Goal: Task Accomplishment & Management: Complete application form

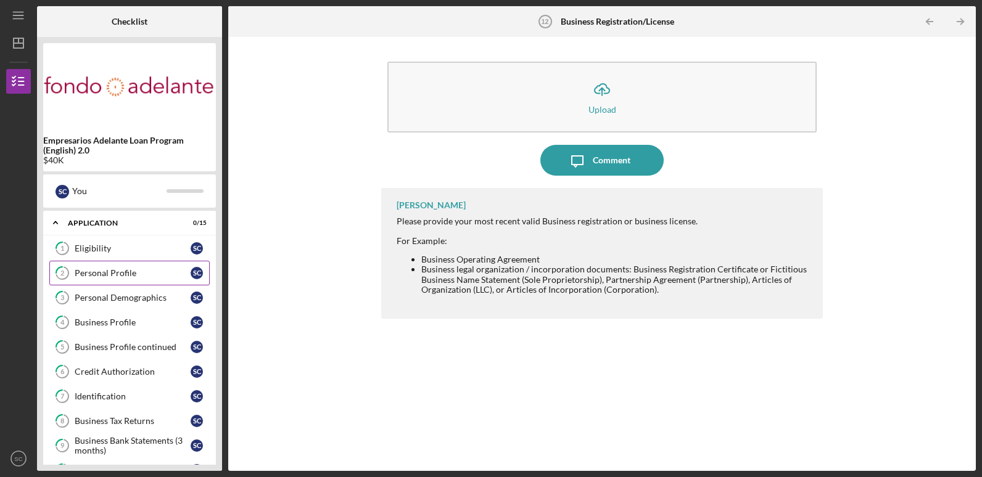
click at [122, 274] on div "Personal Profile" at bounding box center [133, 273] width 116 height 10
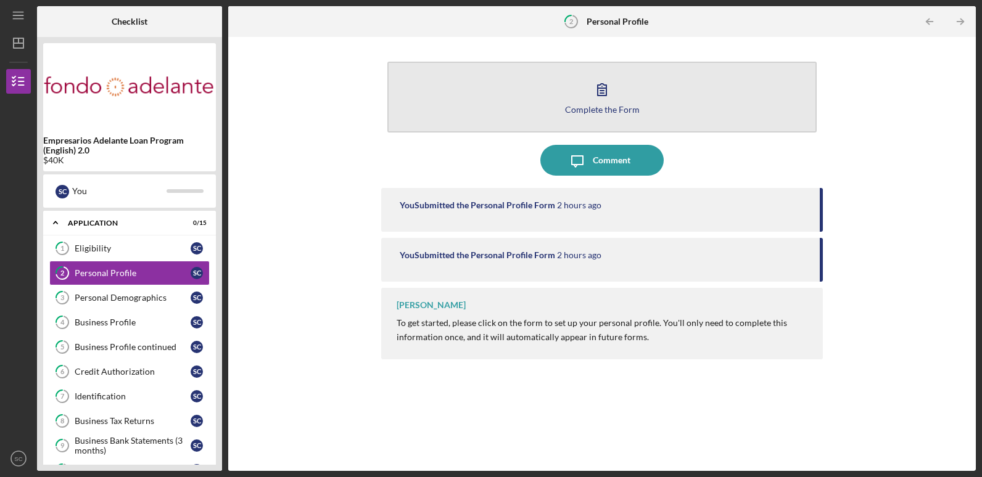
click at [593, 91] on icon "button" at bounding box center [601, 89] width 31 height 31
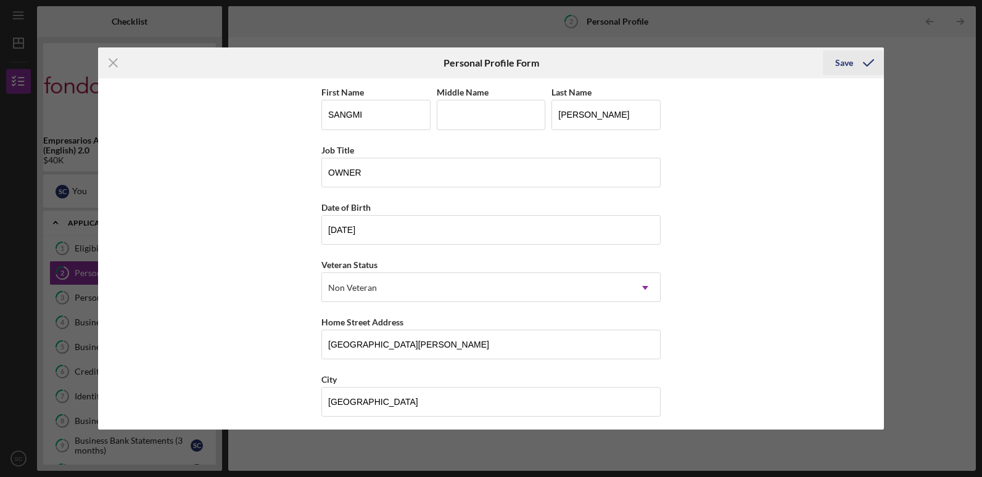
click at [857, 61] on icon "submit" at bounding box center [868, 62] width 31 height 31
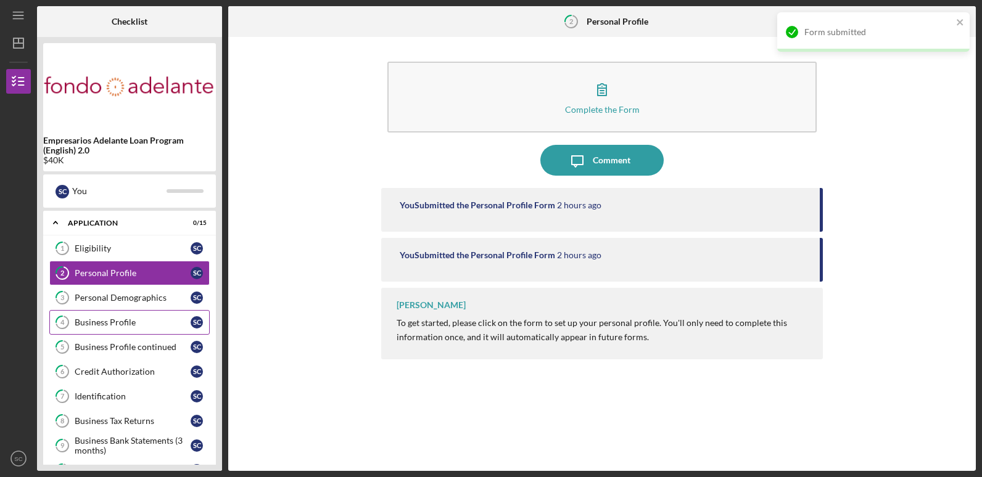
click at [146, 319] on div "Business Profile" at bounding box center [133, 323] width 116 height 10
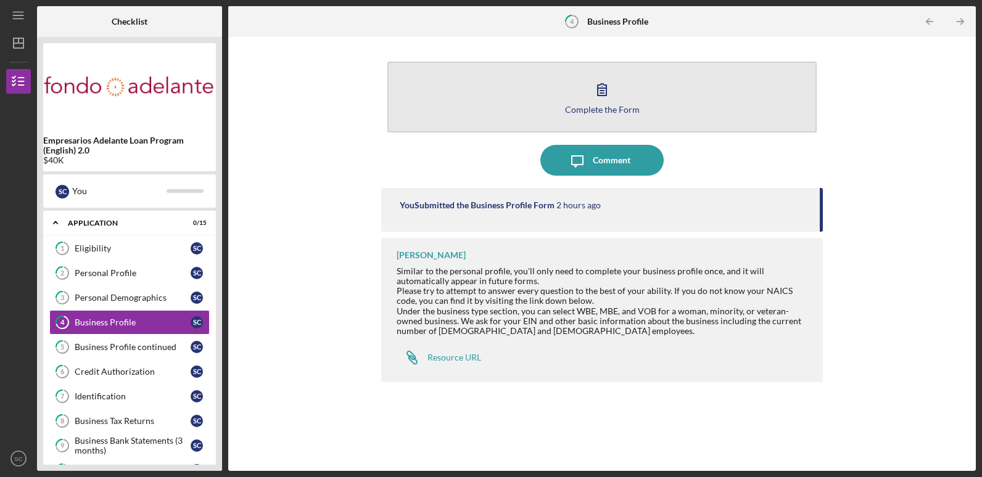
click at [577, 115] on button "Complete the Form Form" at bounding box center [601, 97] width 429 height 71
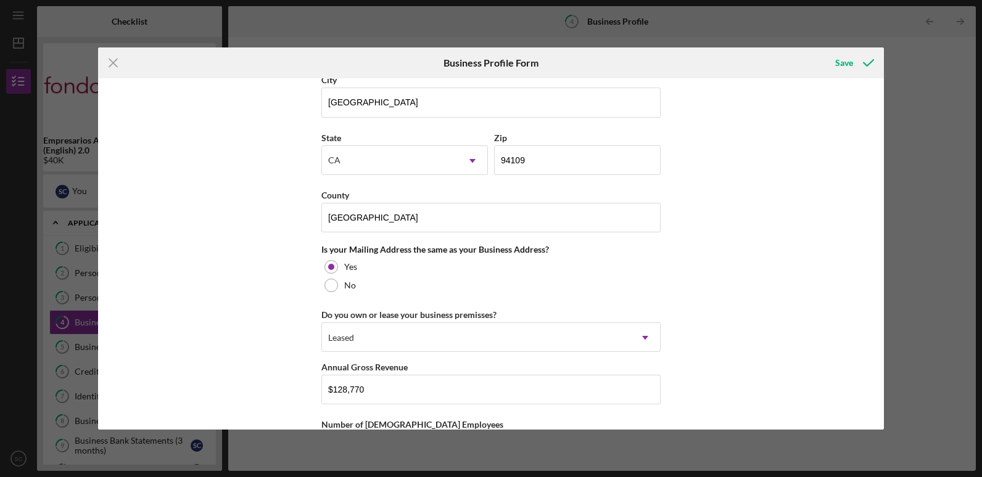
scroll to position [910, 0]
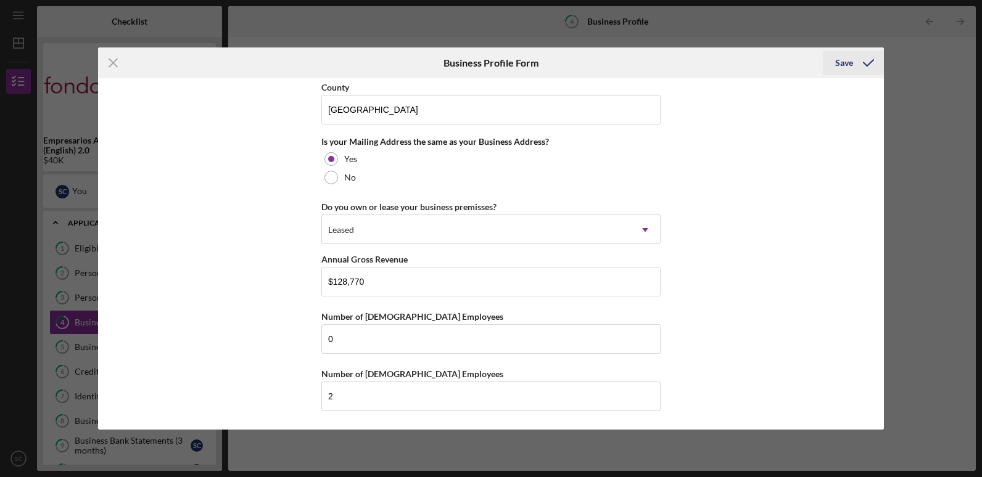
click at [838, 59] on div "Save" at bounding box center [844, 63] width 18 height 25
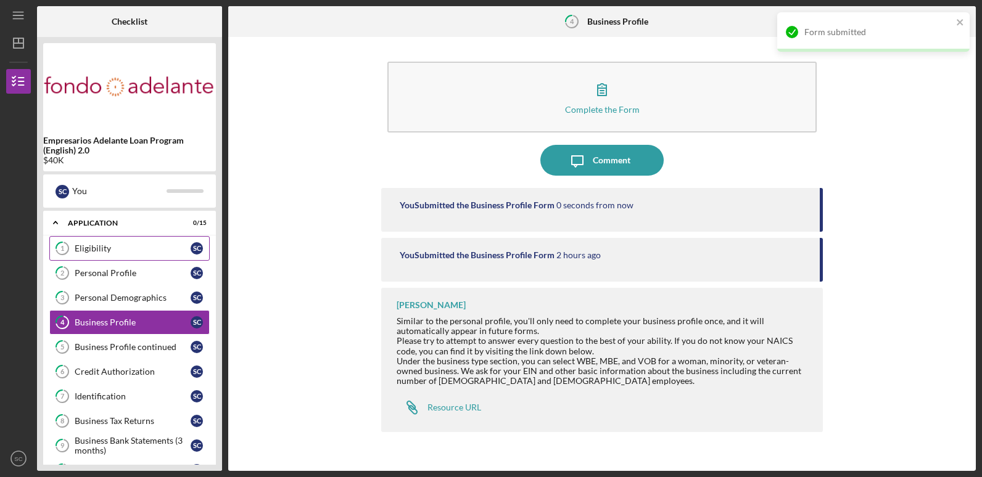
click at [95, 241] on link "1 Eligibility S C" at bounding box center [129, 248] width 160 height 25
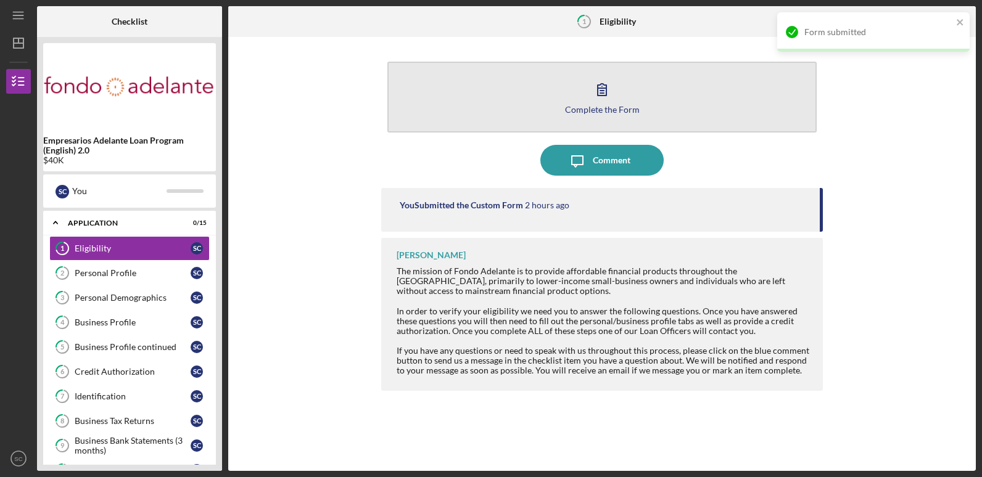
click at [575, 94] on button "Complete the Form Form" at bounding box center [601, 97] width 429 height 71
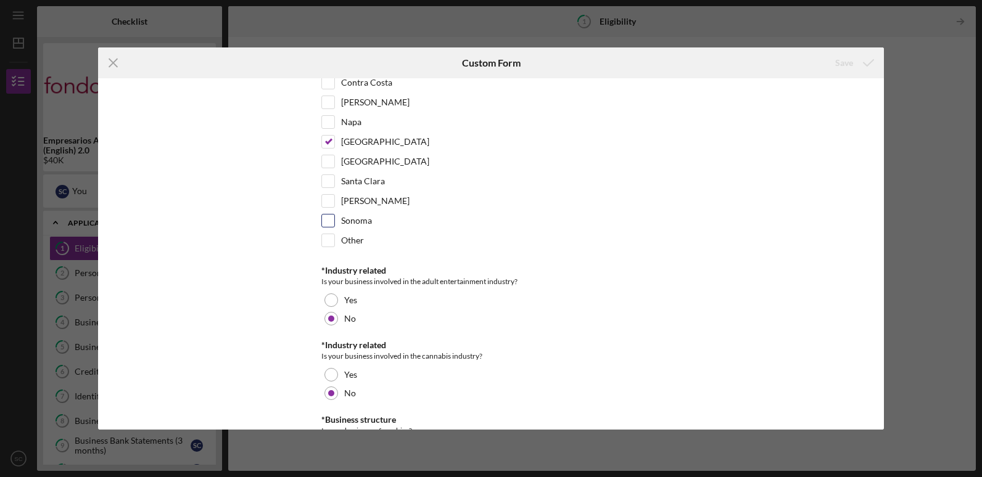
scroll to position [511, 0]
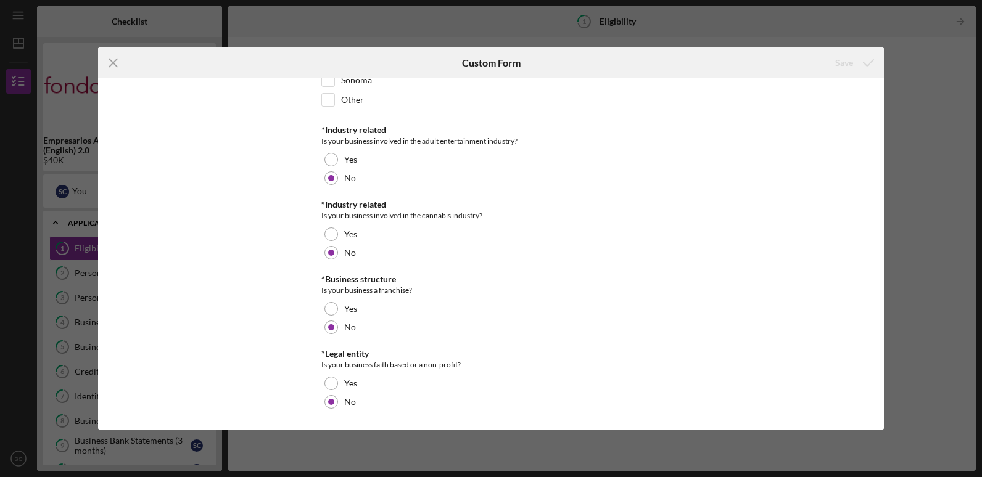
click at [229, 68] on div "Icon/Menu Close Custom Form Save" at bounding box center [491, 62] width 786 height 31
click at [118, 63] on icon "Icon/Menu Close" at bounding box center [113, 62] width 31 height 31
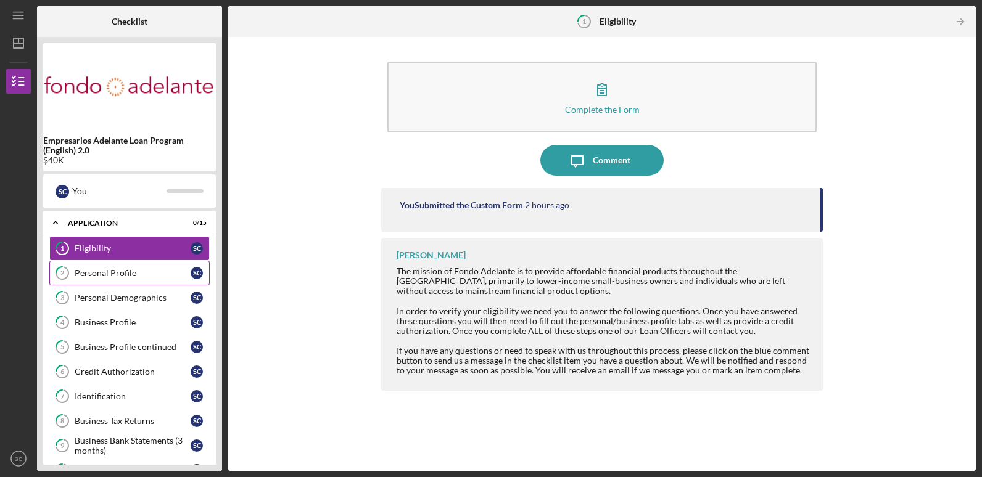
click at [123, 278] on div "Personal Profile" at bounding box center [133, 273] width 116 height 10
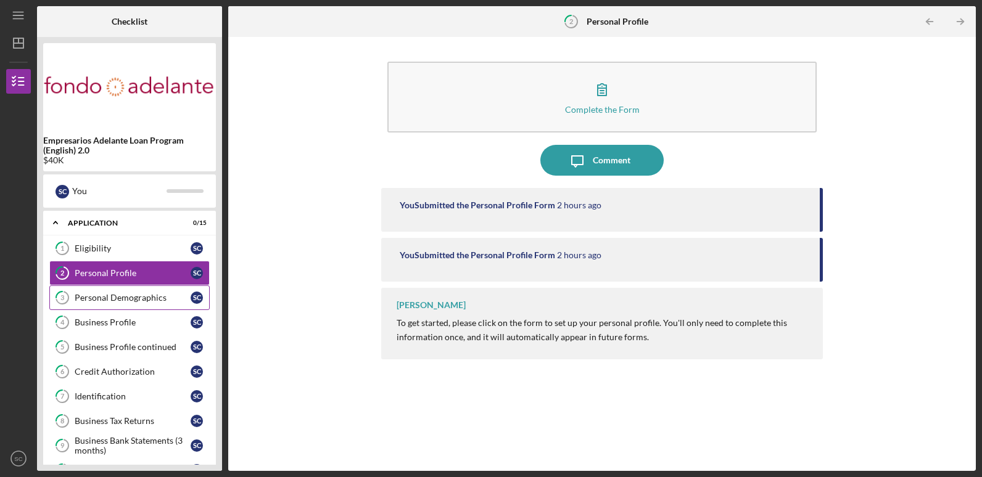
click at [133, 304] on link "3 Personal Demographics S C" at bounding box center [129, 298] width 160 height 25
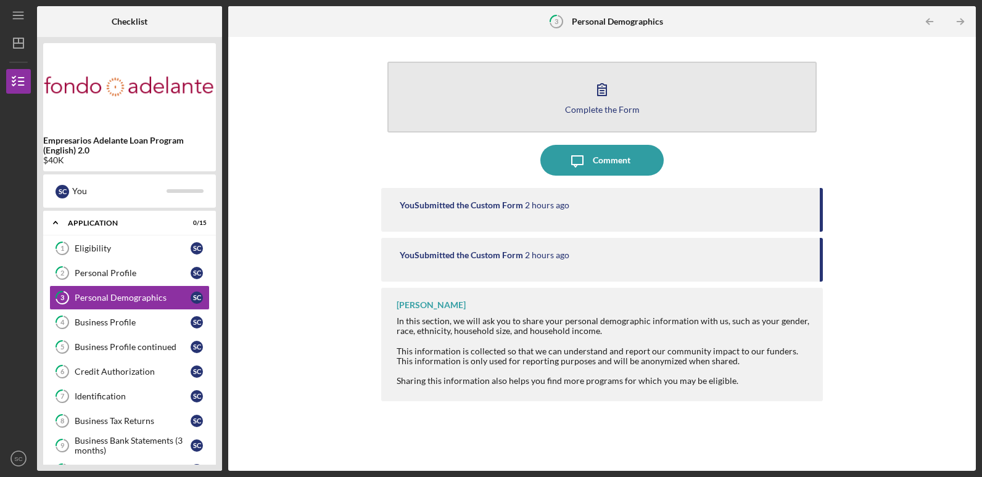
click at [601, 99] on icon "button" at bounding box center [601, 89] width 31 height 31
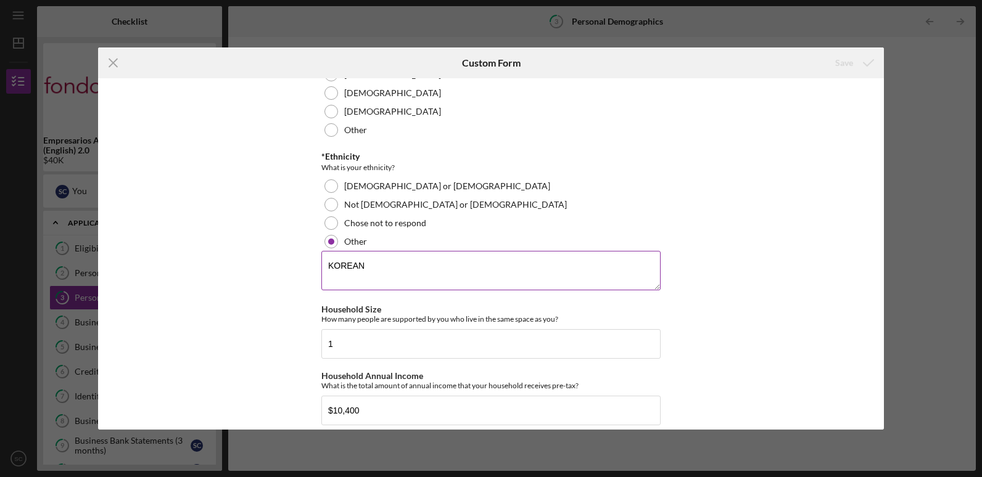
scroll to position [325, 0]
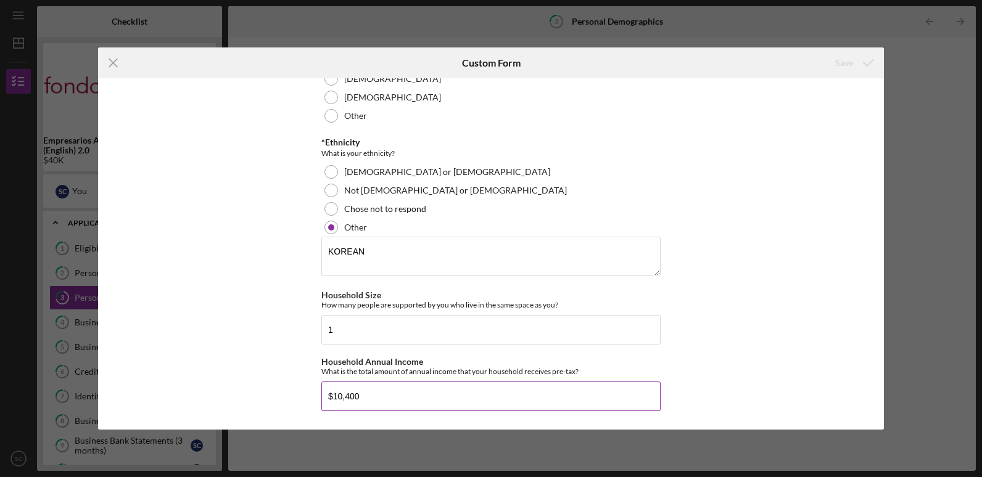
click at [418, 386] on input "$10,400" at bounding box center [490, 397] width 339 height 30
drag, startPoint x: 398, startPoint y: 403, endPoint x: 180, endPoint y: 398, distance: 218.4
click at [283, 384] on div "Demographic Information *Race What is your race? [DEMOGRAPHIC_DATA] or [US_STAT…" at bounding box center [491, 253] width 786 height 351
type input "$6,392"
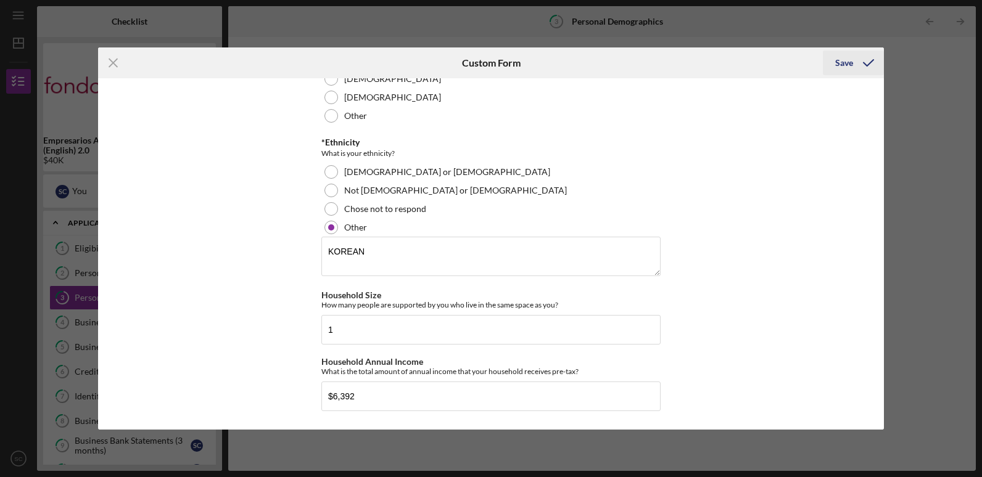
click at [862, 59] on icon "submit" at bounding box center [868, 62] width 31 height 31
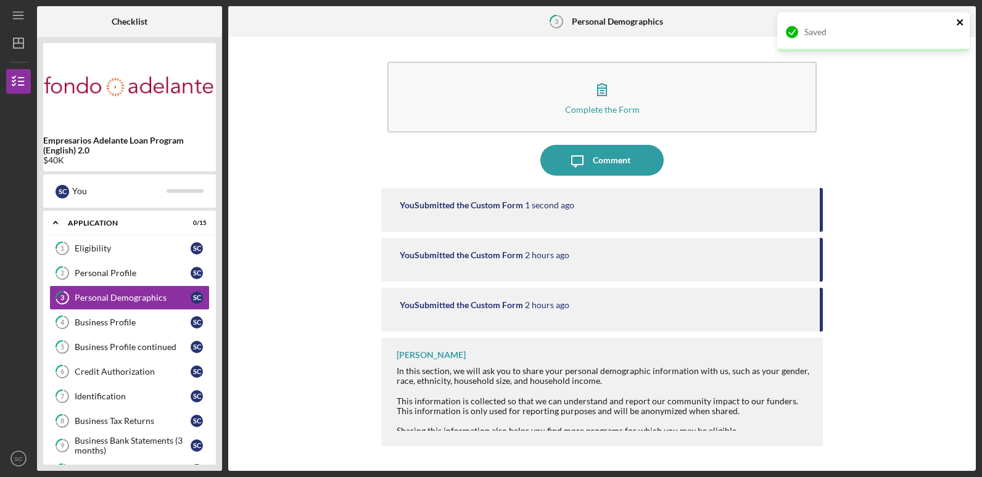
click at [962, 20] on icon "close" at bounding box center [959, 22] width 6 height 6
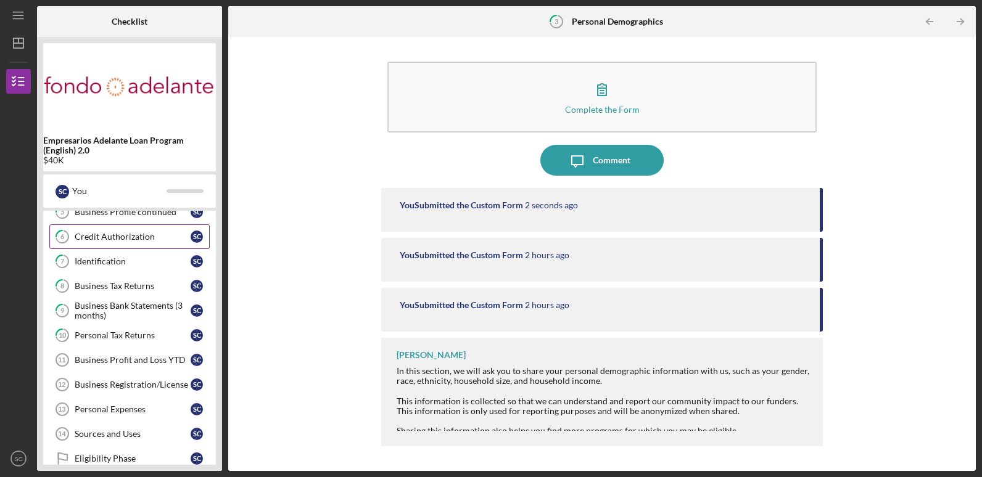
scroll to position [181, 0]
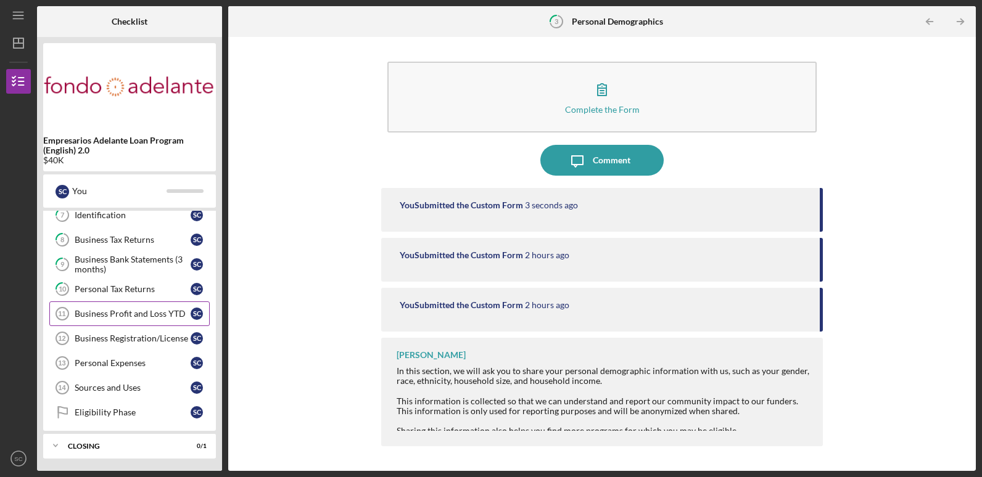
click at [131, 321] on link "Business Profit and Loss YTD 11 Business Profit and Loss YTD S C" at bounding box center [129, 314] width 160 height 25
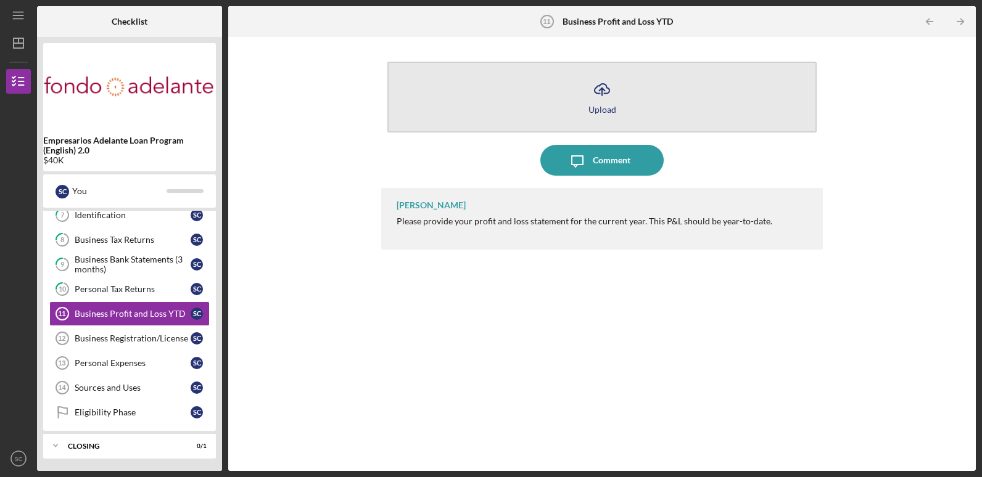
click at [610, 109] on div "Upload" at bounding box center [602, 109] width 28 height 9
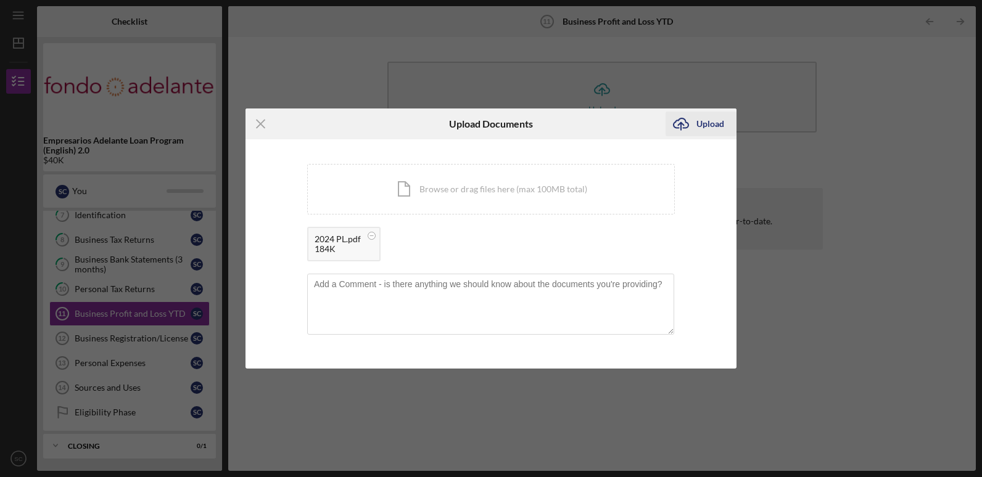
click at [697, 125] on div "Upload" at bounding box center [710, 124] width 28 height 25
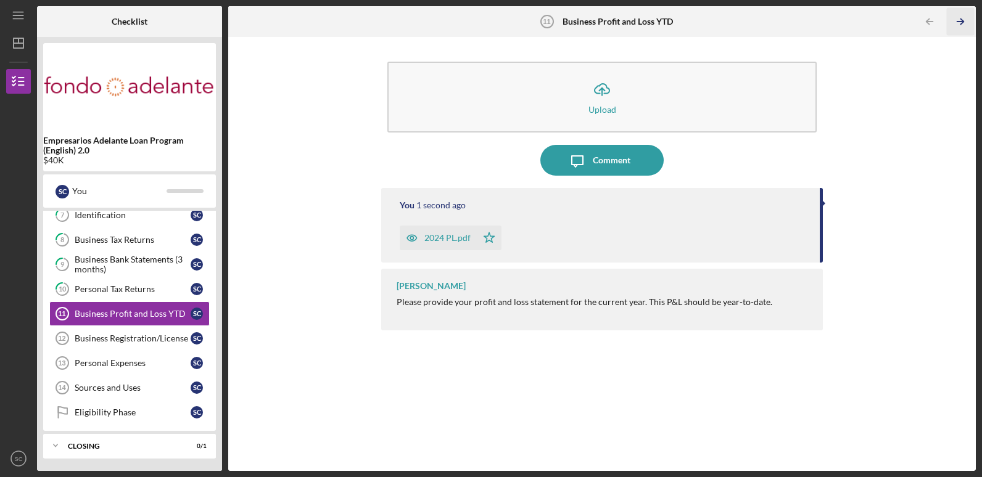
click at [961, 25] on icon "Icon/Table Pagination Arrow" at bounding box center [961, 22] width 28 height 28
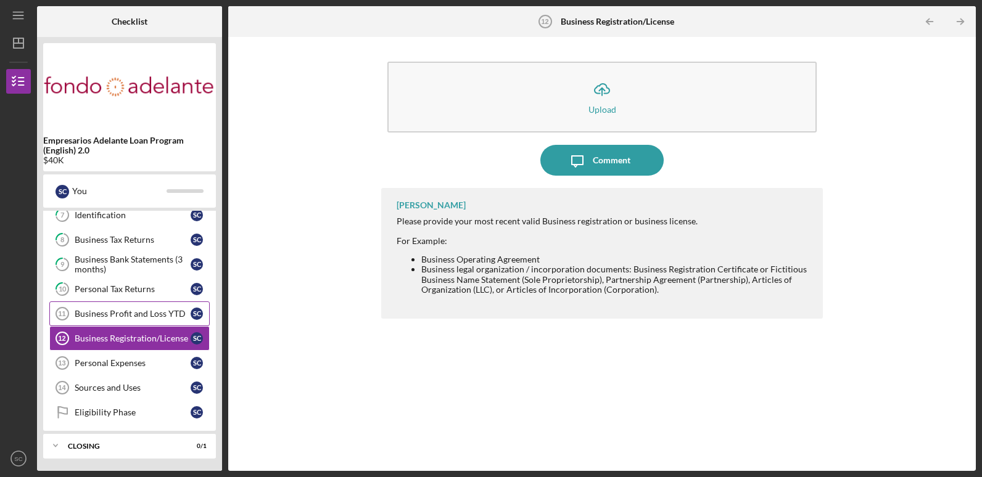
click at [146, 310] on div "Business Profit and Loss YTD" at bounding box center [133, 314] width 116 height 10
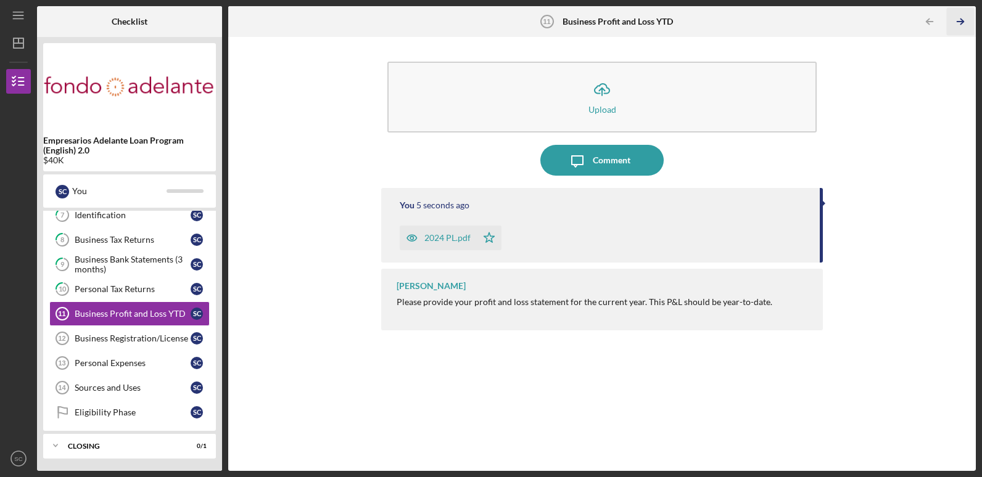
click at [968, 23] on icon "Icon/Table Pagination Arrow" at bounding box center [961, 22] width 28 height 28
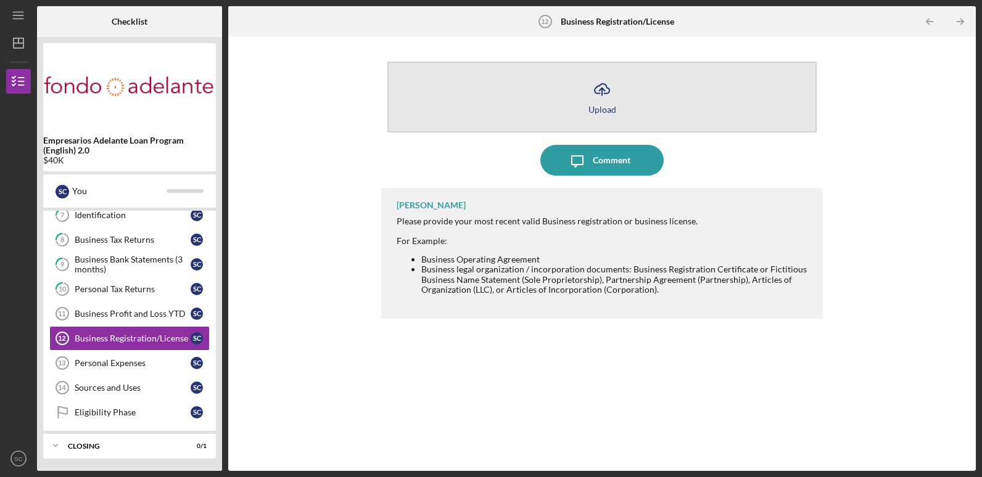
click at [454, 120] on button "Icon/Upload Upload" at bounding box center [601, 97] width 429 height 71
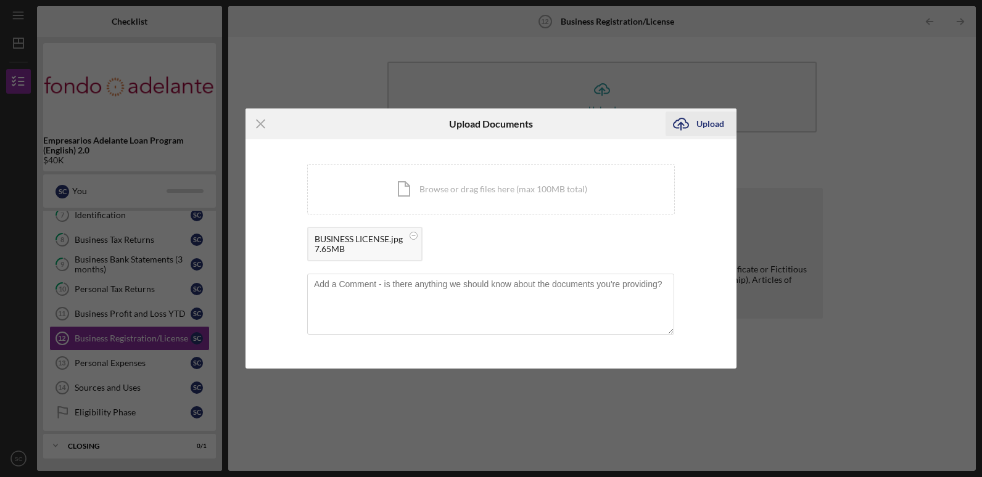
click at [714, 126] on div "Upload" at bounding box center [710, 124] width 28 height 25
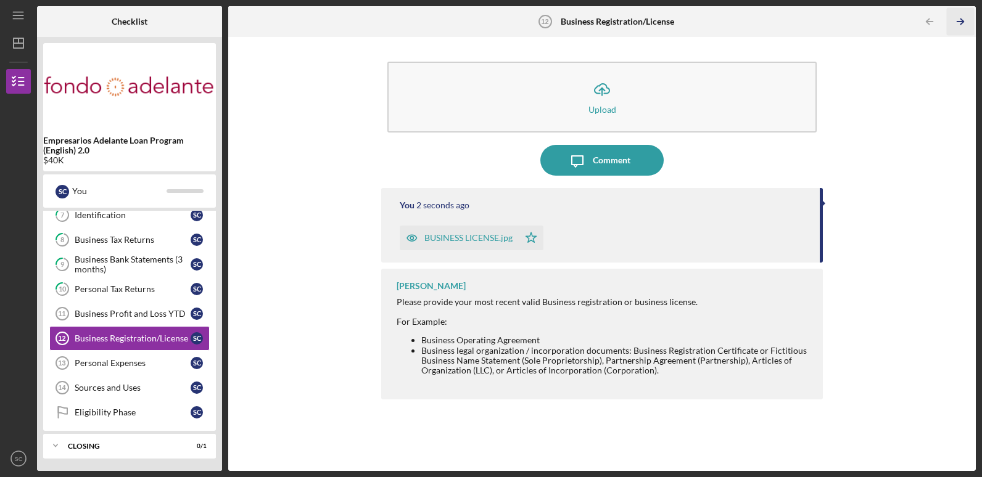
click at [962, 26] on icon "Icon/Table Pagination Arrow" at bounding box center [961, 22] width 28 height 28
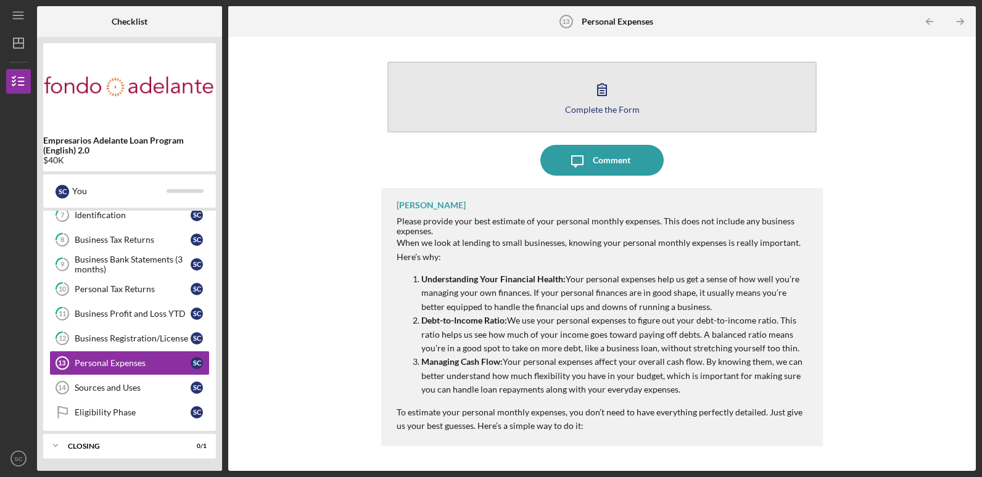
click at [693, 102] on button "Complete the Form Form" at bounding box center [601, 97] width 429 height 71
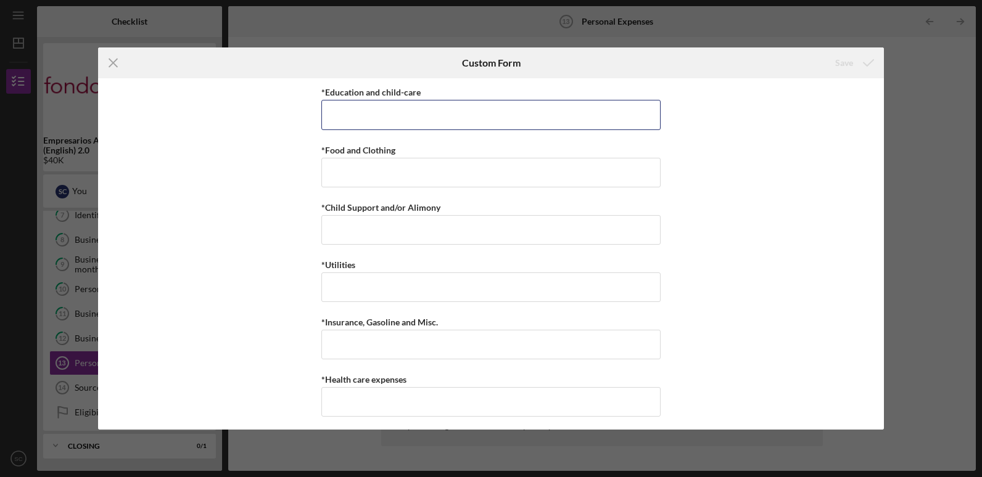
drag, startPoint x: 445, startPoint y: 115, endPoint x: 438, endPoint y: 138, distance: 23.8
click at [445, 114] on input "*Education and child-care" at bounding box center [490, 115] width 339 height 30
type input "$0"
click at [596, 178] on input "*Food and Clothing" at bounding box center [490, 173] width 339 height 30
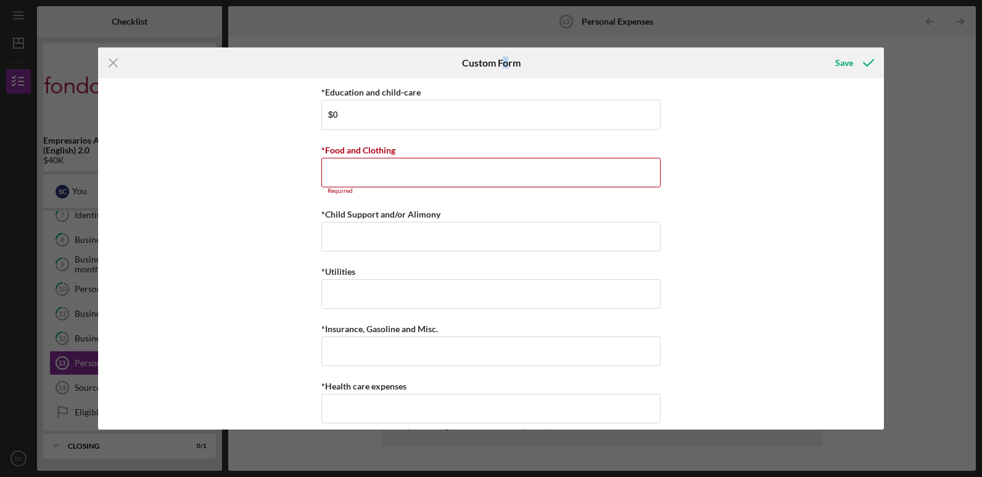
drag, startPoint x: 505, startPoint y: 65, endPoint x: 508, endPoint y: 77, distance: 12.1
click at [508, 77] on div "Custom Form" at bounding box center [491, 62] width 59 height 31
drag, startPoint x: 117, startPoint y: 61, endPoint x: 204, endPoint y: 70, distance: 87.4
click at [117, 61] on icon "Icon/Menu Close" at bounding box center [113, 62] width 31 height 31
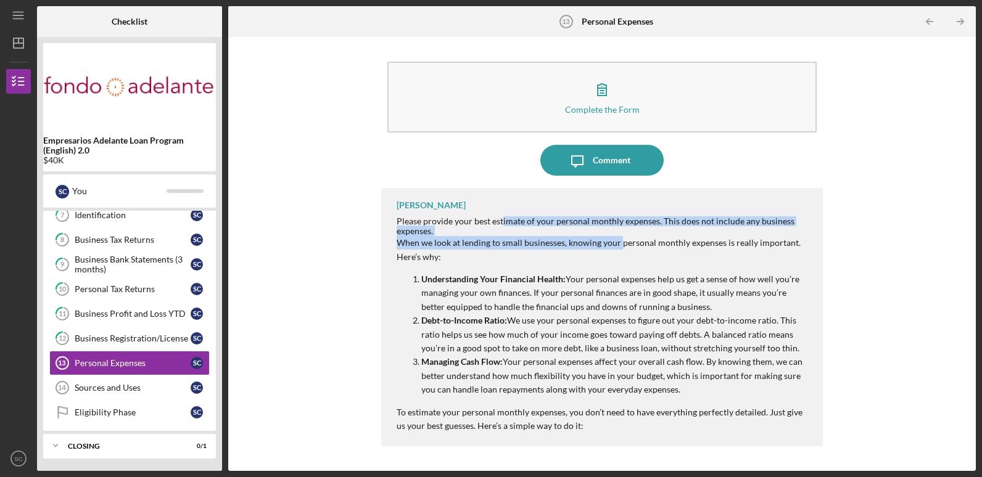
drag, startPoint x: 501, startPoint y: 223, endPoint x: 621, endPoint y: 240, distance: 120.9
click at [621, 240] on div "Please provide your best estimate of your personal monthly expenses. This does …" at bounding box center [603, 395] width 413 height 358
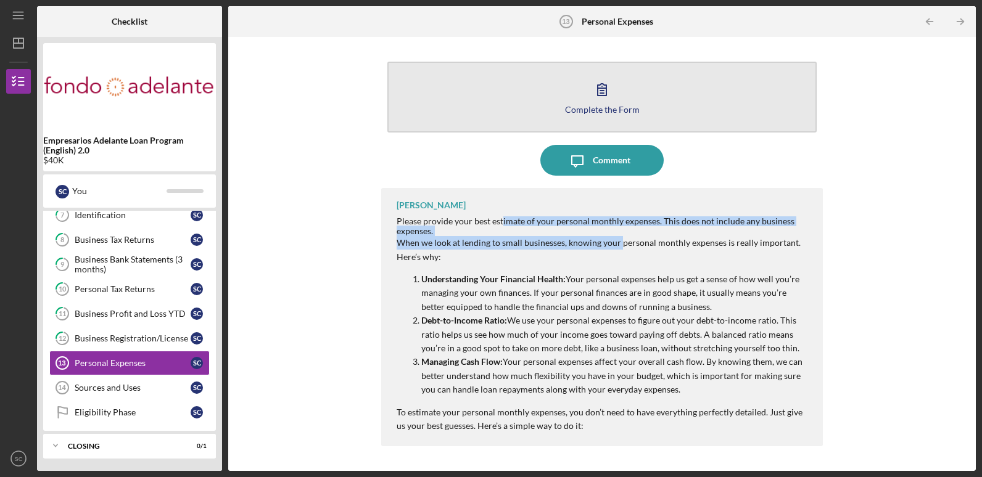
drag, startPoint x: 621, startPoint y: 240, endPoint x: 625, endPoint y: 111, distance: 128.9
click at [625, 111] on div "Complete the Form" at bounding box center [602, 109] width 75 height 9
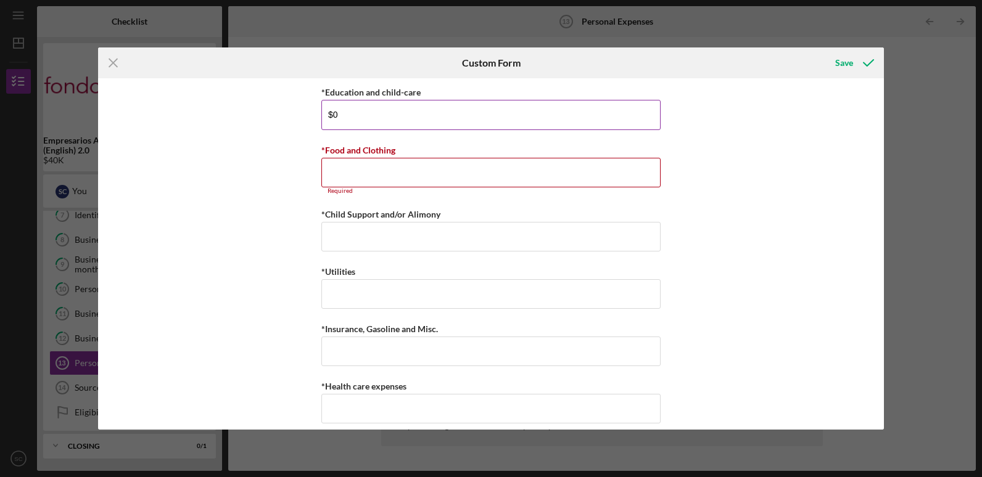
click at [490, 130] on input "$0" at bounding box center [490, 115] width 339 height 30
click at [411, 178] on input "*Food and Clothing" at bounding box center [490, 173] width 339 height 30
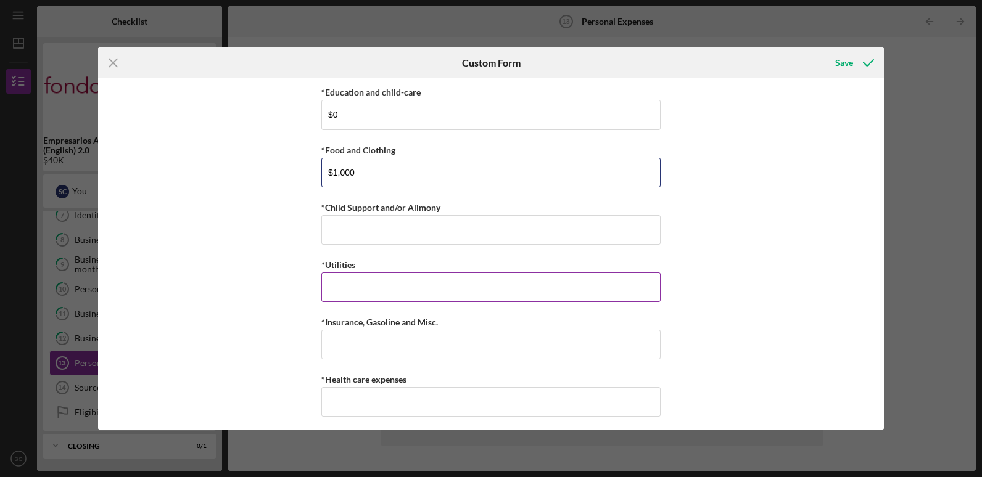
type input "$1,000"
click at [416, 285] on input "*Utilities" at bounding box center [490, 288] width 339 height 30
type input "$250"
click at [403, 331] on input "*Insurance, Gasoline and Misc." at bounding box center [490, 345] width 339 height 30
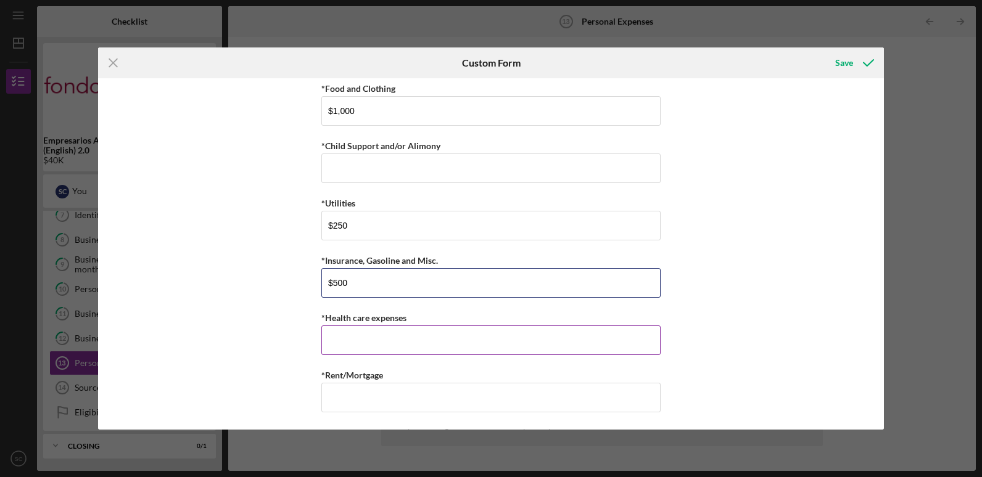
scroll to position [63, 0]
type input "$500"
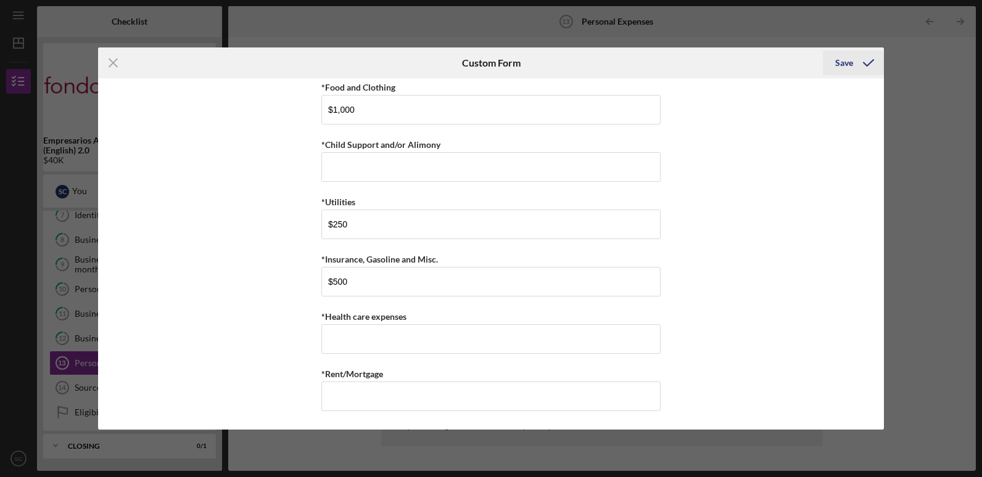
click at [869, 72] on icon "submit" at bounding box center [868, 62] width 31 height 31
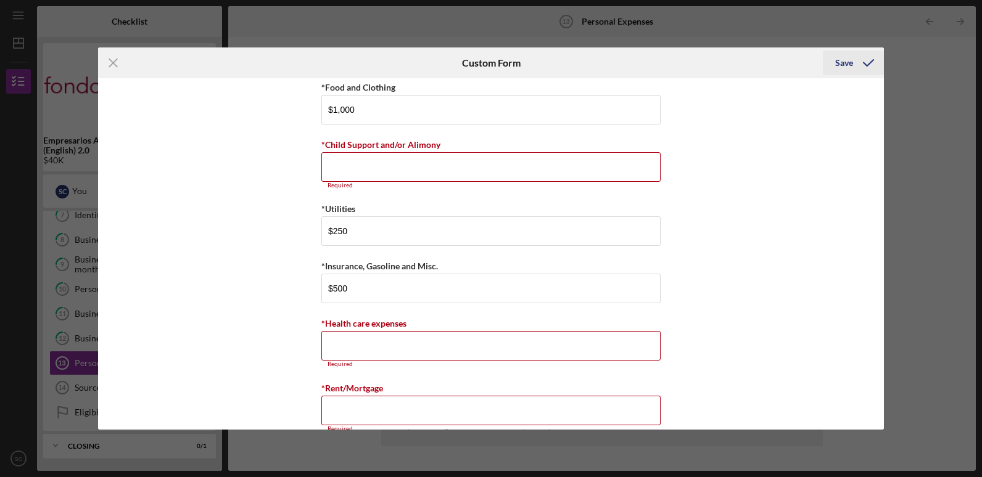
scroll to position [84, 0]
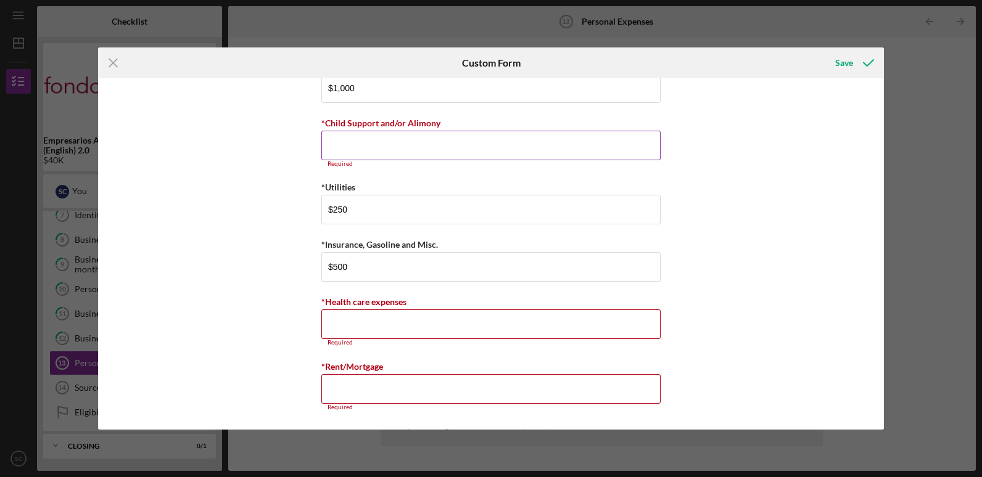
click at [515, 146] on input "*Child Support and/or Alimony" at bounding box center [490, 146] width 339 height 30
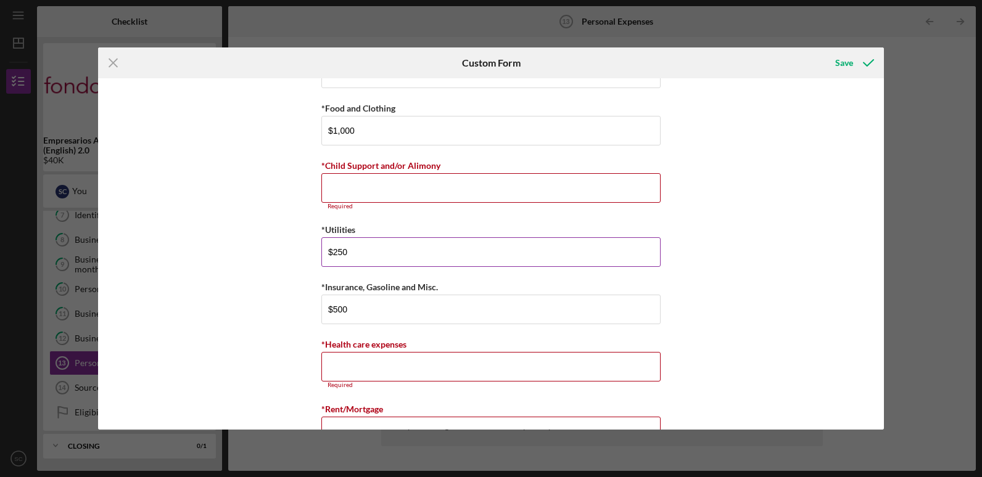
scroll to position [0, 0]
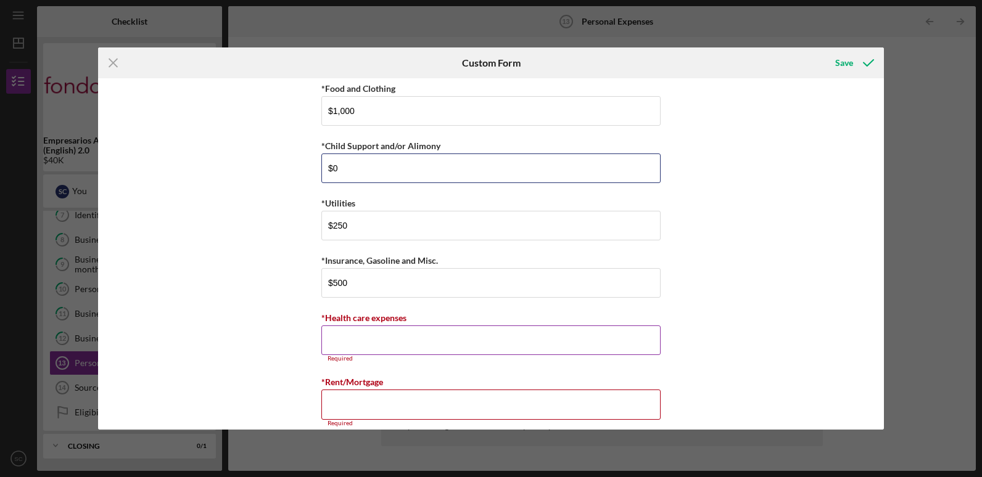
type input "$0"
click at [408, 340] on input "*Health care expenses" at bounding box center [490, 341] width 339 height 30
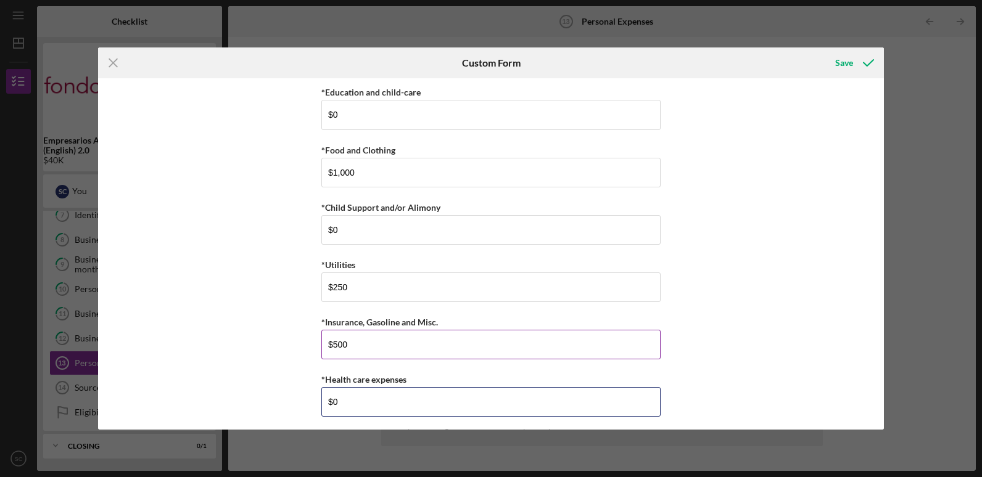
scroll to position [70, 0]
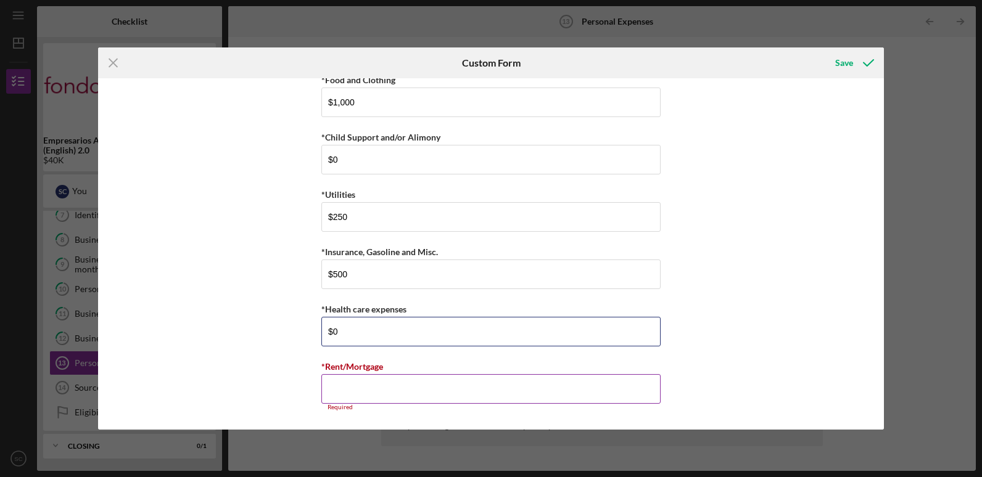
type input "$0"
click at [389, 389] on input "*Rent/Mortgage" at bounding box center [490, 389] width 339 height 30
click at [837, 65] on div "Save" at bounding box center [844, 63] width 18 height 25
click at [454, 405] on div "Required" at bounding box center [490, 407] width 339 height 7
click at [454, 398] on input "*Rent/Mortgage" at bounding box center [490, 389] width 339 height 30
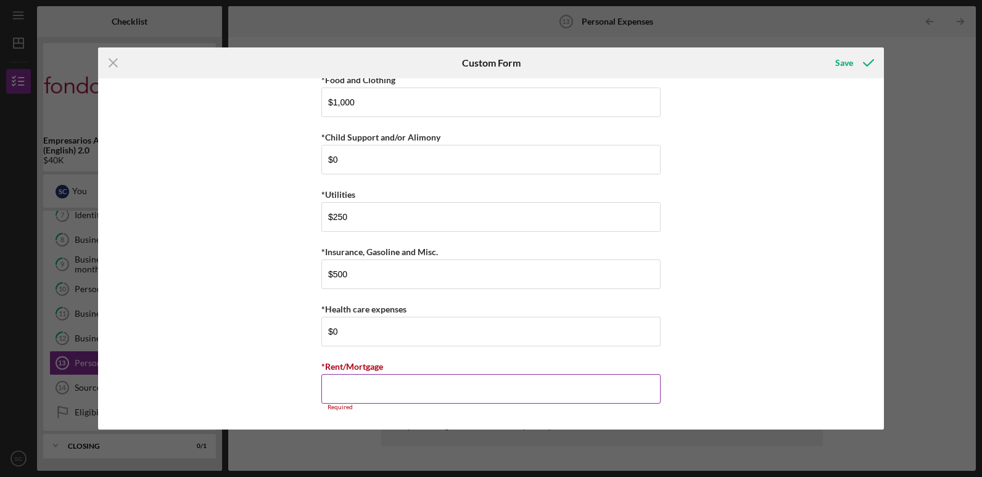
click at [479, 405] on div "Required" at bounding box center [490, 407] width 339 height 7
click at [483, 388] on input "*Rent/Mortgage" at bounding box center [490, 389] width 339 height 30
click at [435, 392] on input "*Rent/Mortgage" at bounding box center [490, 389] width 339 height 30
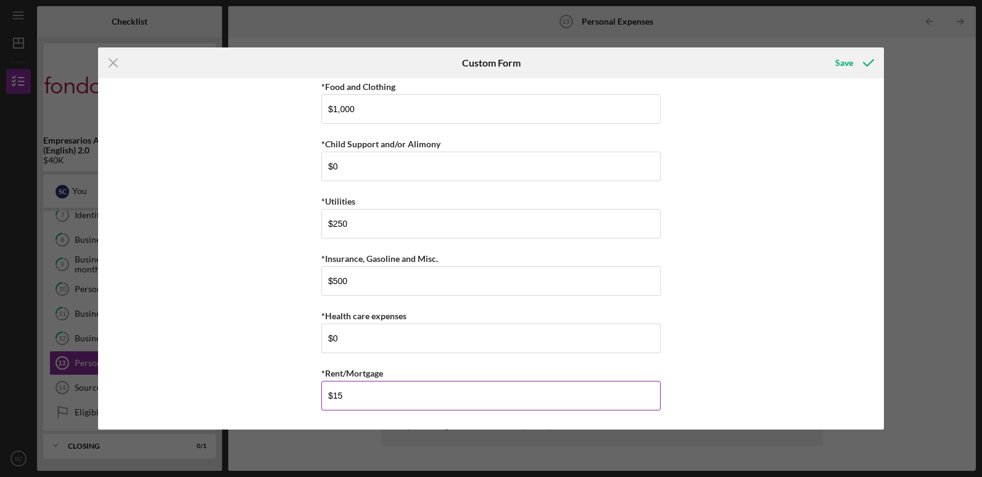
type input "$1"
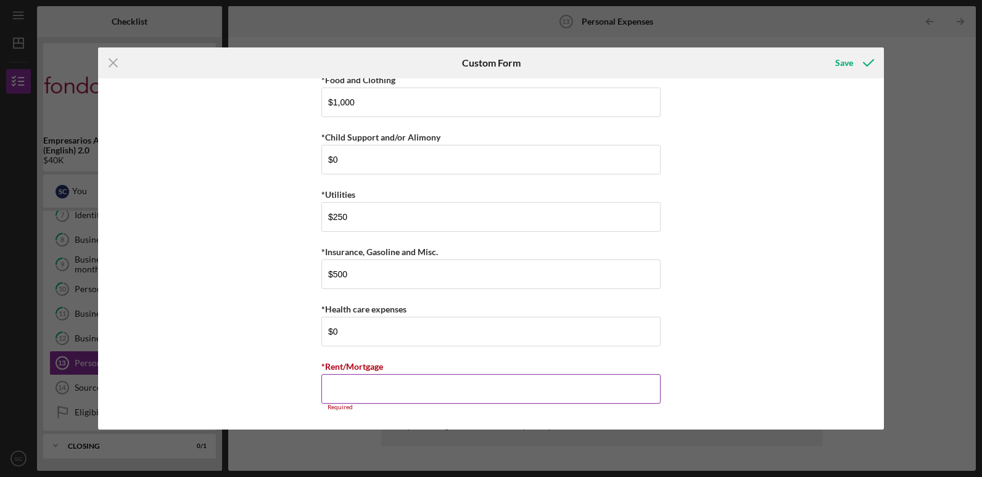
click at [599, 393] on input "*Rent/Mortgage" at bounding box center [490, 389] width 339 height 30
drag, startPoint x: 401, startPoint y: 377, endPoint x: 421, endPoint y: 371, distance: 20.3
click at [401, 376] on input "*Rent/Mortgage" at bounding box center [490, 389] width 339 height 30
click at [492, 397] on input "*Rent/Mortgage" at bounding box center [490, 389] width 339 height 30
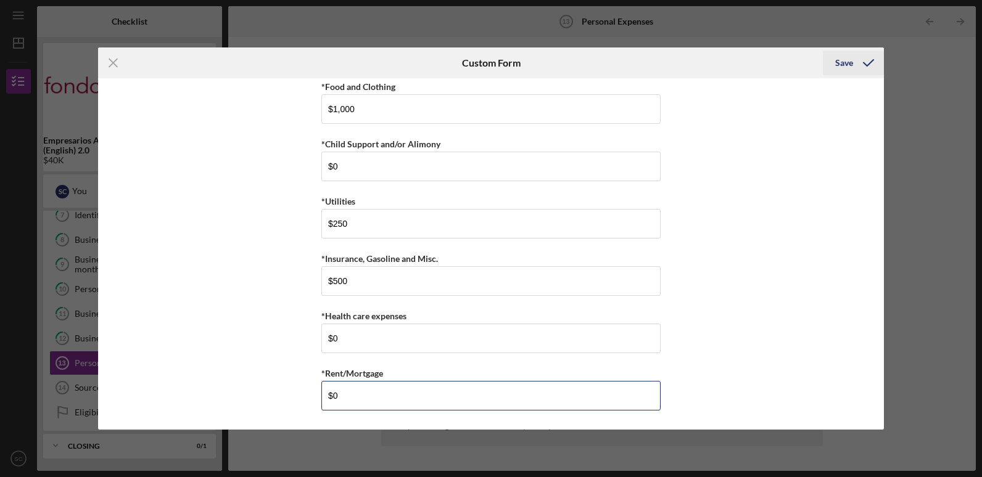
type input "$0"
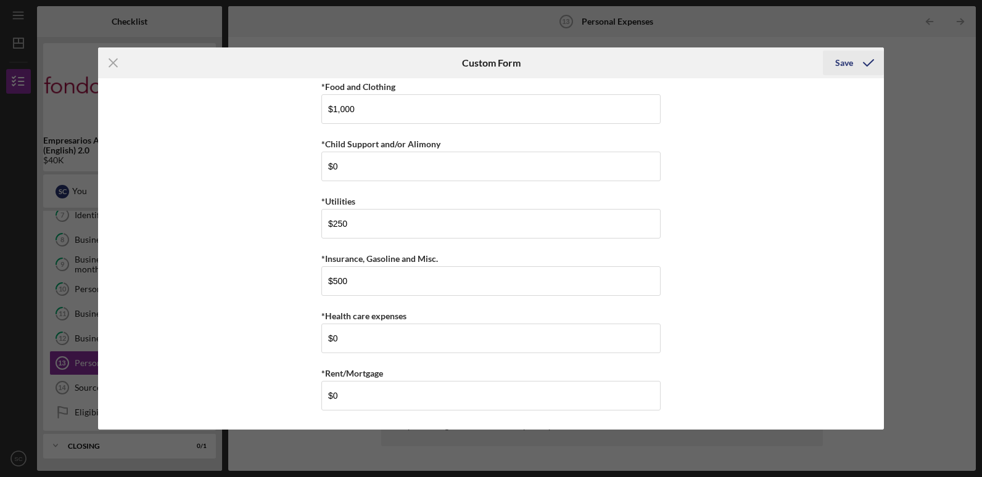
click at [865, 64] on icon "submit" at bounding box center [868, 62] width 31 height 31
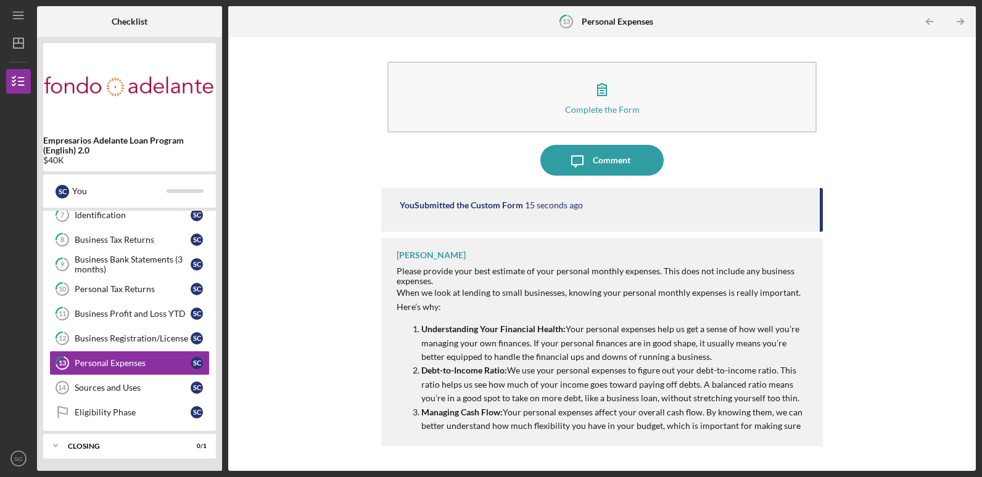
drag, startPoint x: 961, startPoint y: 19, endPoint x: 877, endPoint y: 171, distance: 173.3
click at [958, 18] on icon "Icon/Table Pagination Arrow" at bounding box center [961, 22] width 28 height 28
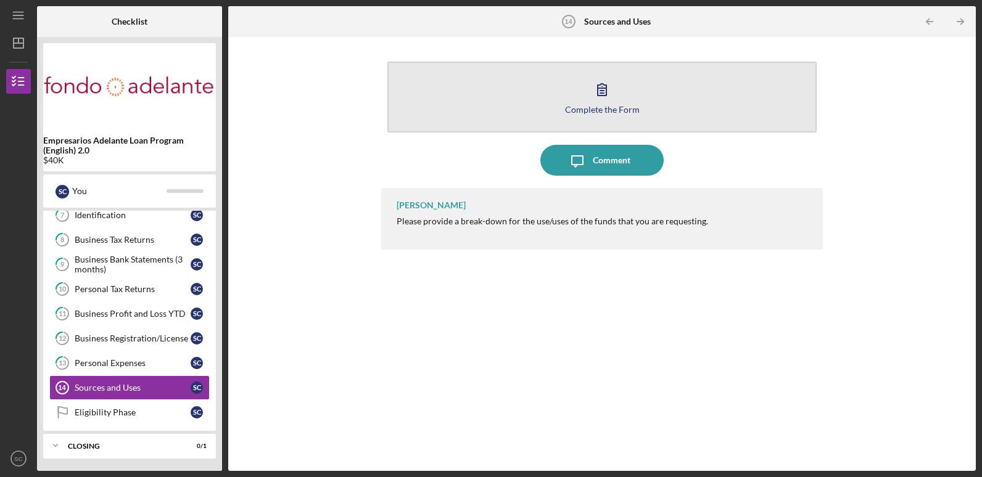
click at [679, 125] on button "Complete the Form Form" at bounding box center [601, 97] width 429 height 71
click at [448, 95] on button "Complete the Form Form" at bounding box center [601, 97] width 429 height 71
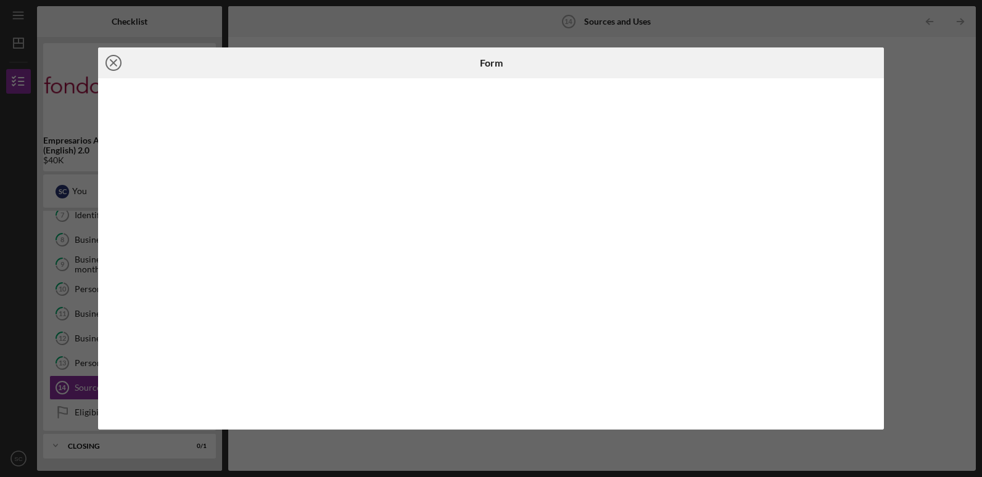
click at [115, 66] on icon "Icon/Close" at bounding box center [113, 62] width 31 height 31
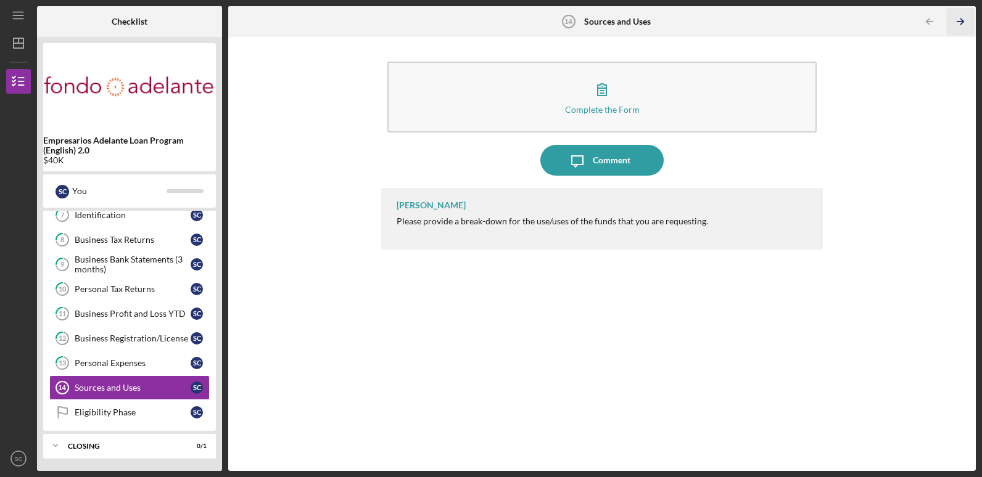
click at [956, 19] on icon "Icon/Table Pagination Arrow" at bounding box center [961, 22] width 28 height 28
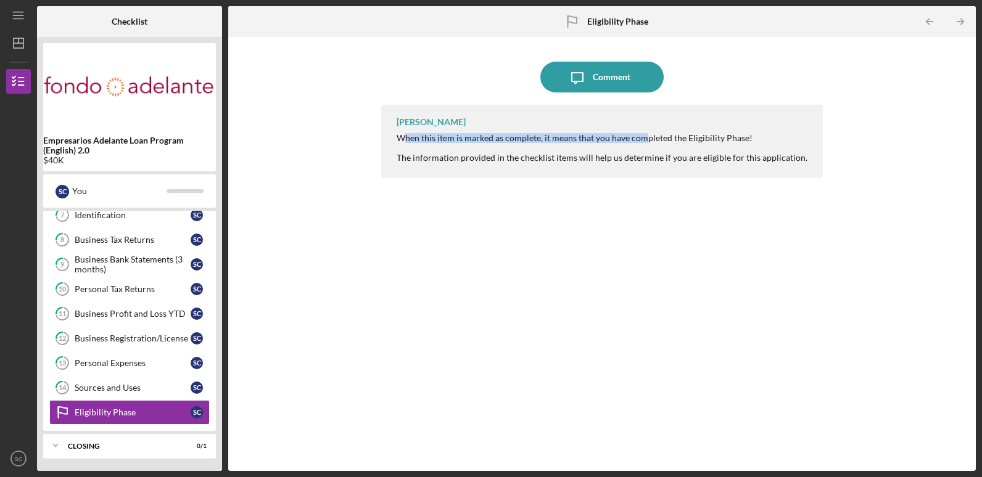
drag, startPoint x: 401, startPoint y: 138, endPoint x: 640, endPoint y: 139, distance: 238.0
click at [640, 139] on div "When this item is marked as complete, it means that you have completed the Elig…" at bounding box center [602, 148] width 411 height 30
click at [402, 147] on div "When this item is marked as complete, it means that you have completed the Elig…" at bounding box center [602, 148] width 411 height 30
drag, startPoint x: 368, startPoint y: 139, endPoint x: 640, endPoint y: 137, distance: 271.3
click at [640, 137] on div "Icon/Message Comment [PERSON_NAME] When this item is marked as complete, it mea…" at bounding box center [601, 254] width 735 height 422
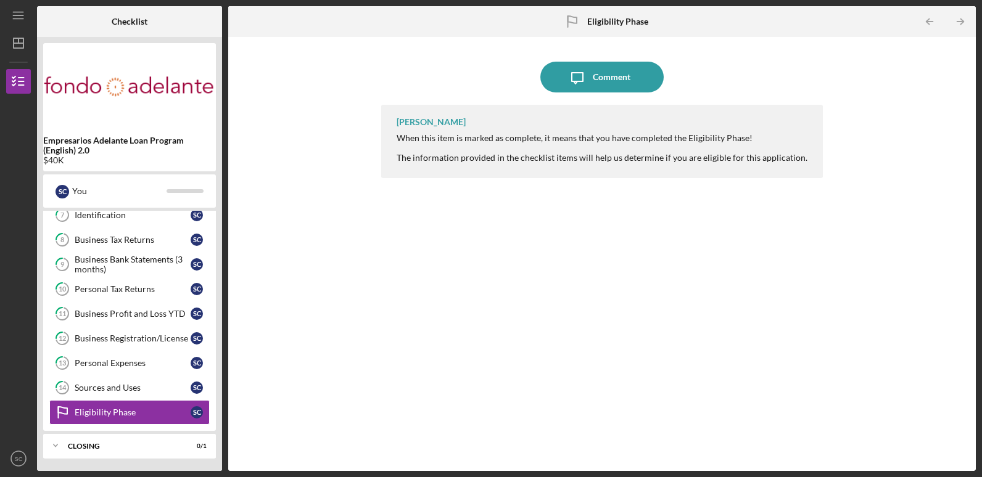
drag, startPoint x: 640, startPoint y: 137, endPoint x: 474, endPoint y: 245, distance: 198.2
click at [586, 189] on div "[PERSON_NAME] When this item is marked as complete, it means that you have comp…" at bounding box center [601, 279] width 441 height 348
click at [131, 361] on div "Personal Expenses" at bounding box center [133, 363] width 116 height 10
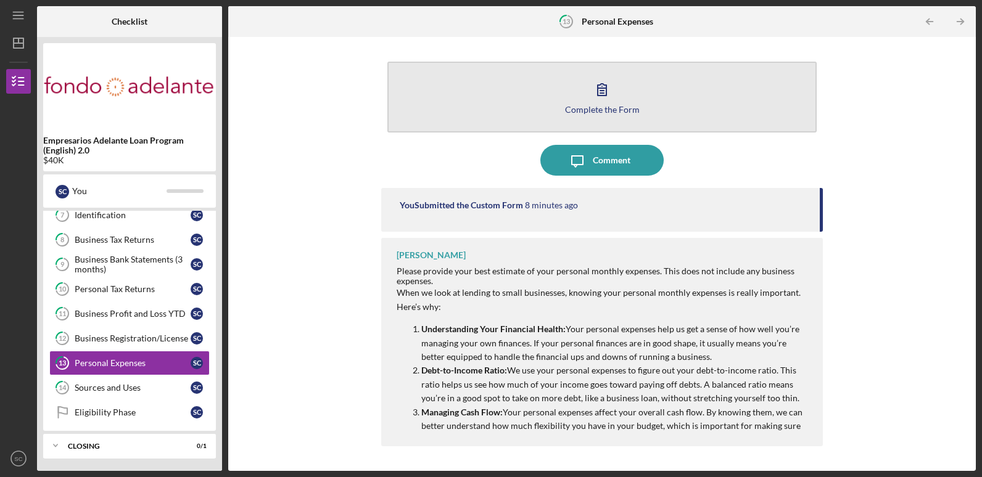
click at [653, 109] on button "Complete the Form Form" at bounding box center [601, 97] width 429 height 71
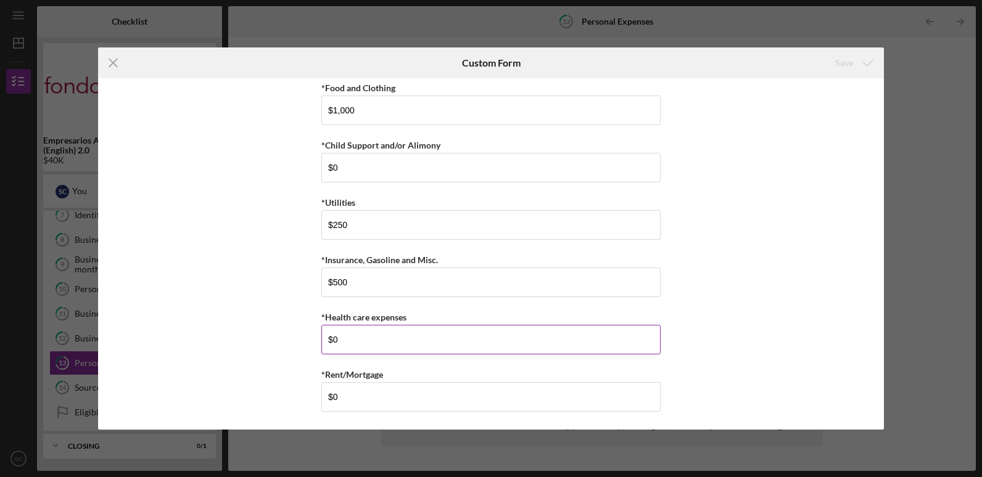
scroll to position [63, 0]
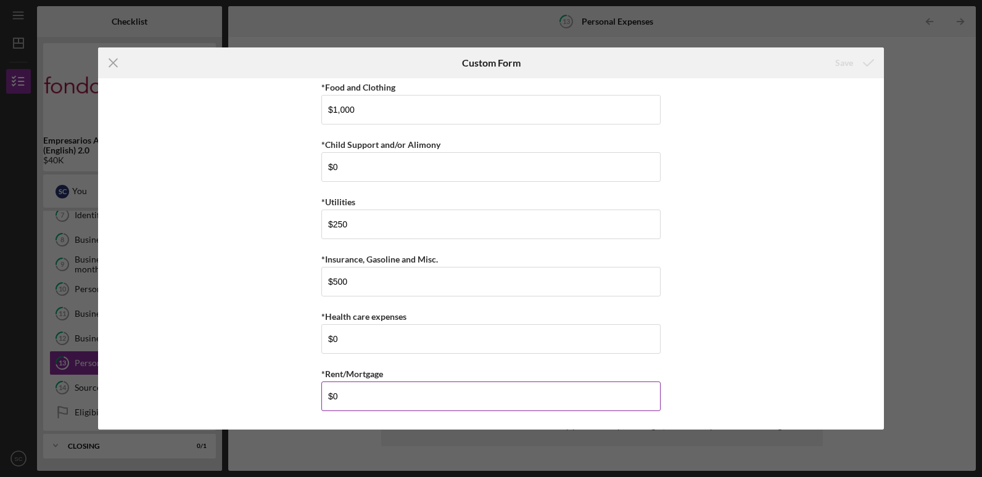
click at [373, 398] on input "$0" at bounding box center [490, 397] width 339 height 30
type input "$1,350"
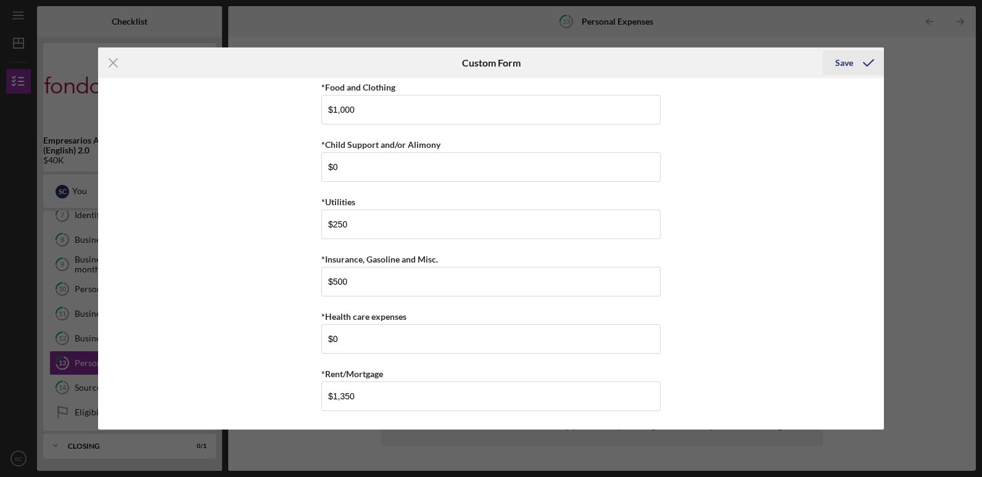
click at [843, 70] on div "Save" at bounding box center [844, 63] width 18 height 25
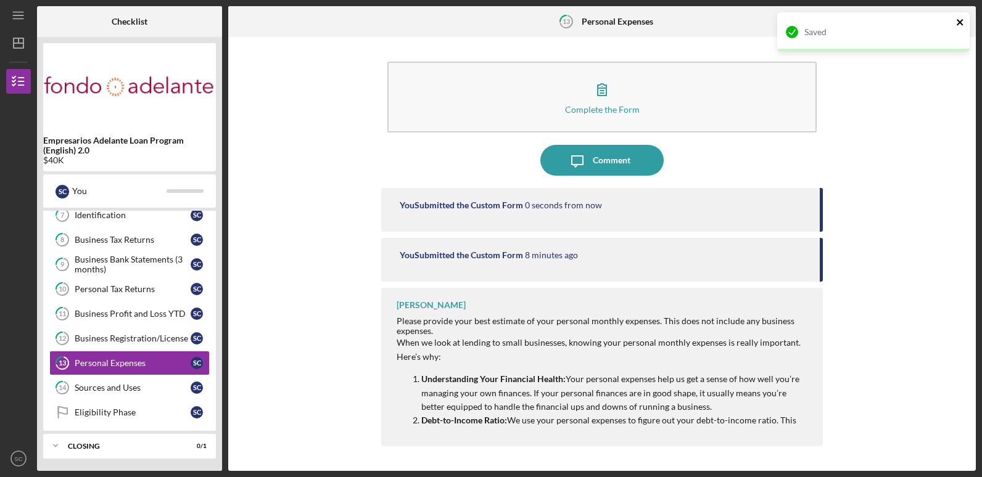
click at [963, 23] on icon "close" at bounding box center [960, 22] width 9 height 10
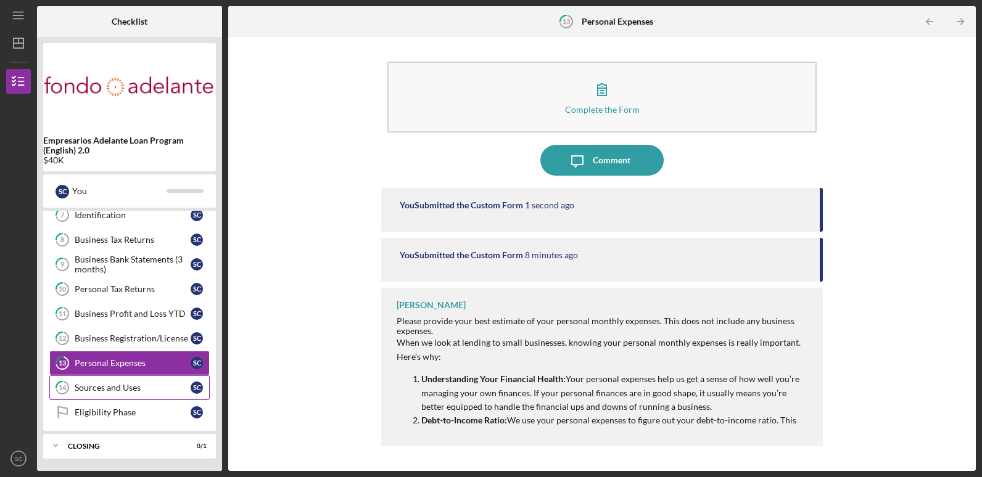
click at [124, 383] on div "Sources and Uses" at bounding box center [133, 388] width 116 height 10
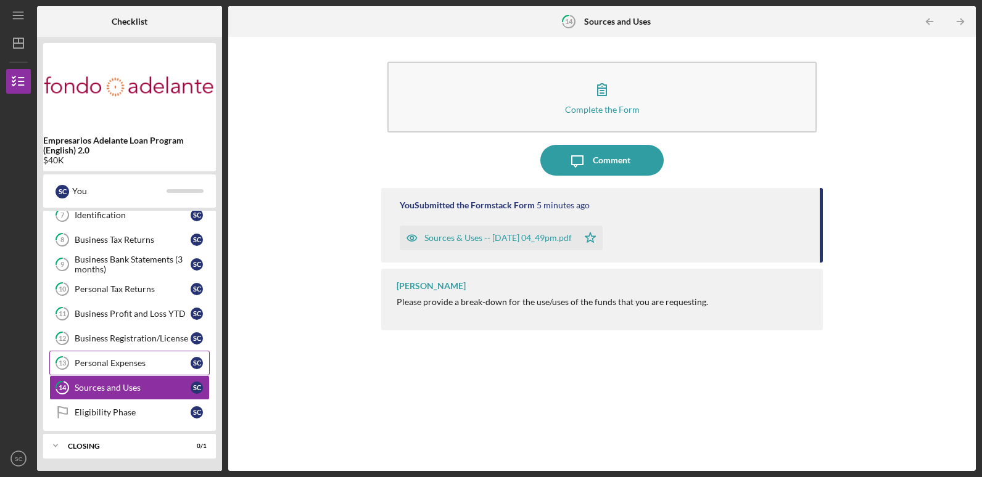
click at [107, 353] on link "13 Personal Expenses S C" at bounding box center [129, 363] width 160 height 25
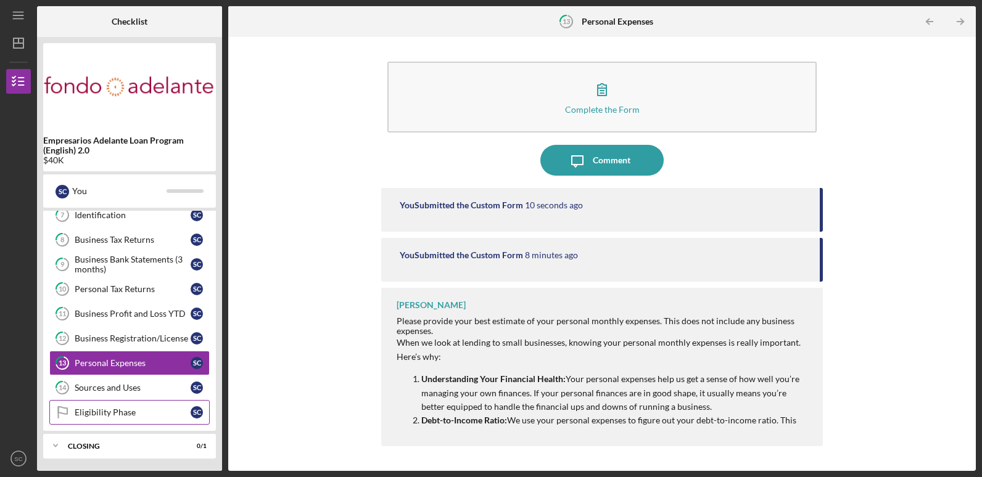
click at [102, 412] on div "Eligibility Phase" at bounding box center [133, 413] width 116 height 10
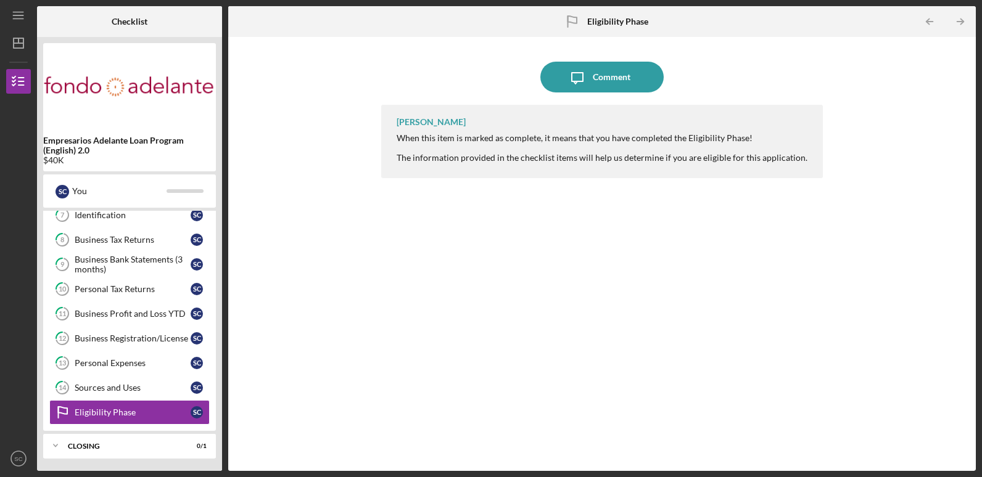
drag, startPoint x: 558, startPoint y: 147, endPoint x: 605, endPoint y: 144, distance: 47.0
click at [605, 144] on div "When this item is marked as complete, it means that you have completed the Elig…" at bounding box center [602, 148] width 411 height 30
drag, startPoint x: 648, startPoint y: 138, endPoint x: 734, endPoint y: 135, distance: 87.0
click at [734, 135] on div "When this item is marked as complete, it means that you have completed the Elig…" at bounding box center [602, 148] width 411 height 30
click at [127, 446] on div "Closing" at bounding box center [134, 446] width 133 height 7
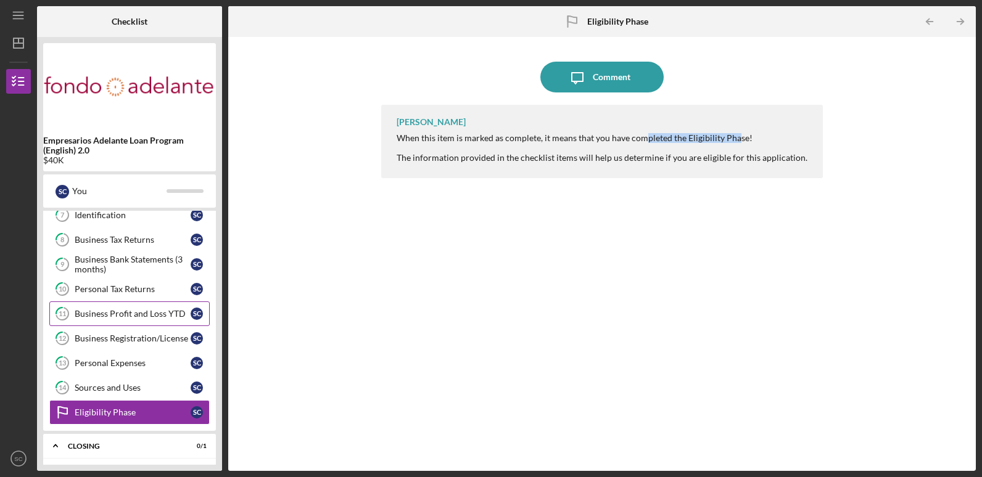
drag, startPoint x: 127, startPoint y: 446, endPoint x: 51, endPoint y: 309, distance: 157.4
click at [126, 446] on div "Closing" at bounding box center [122, 446] width 108 height 7
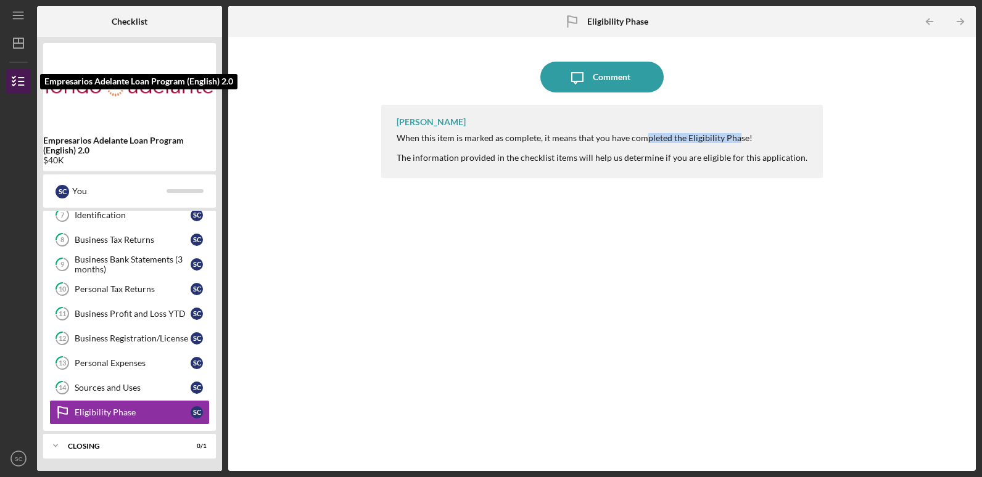
click at [25, 74] on icon "button" at bounding box center [18, 81] width 31 height 31
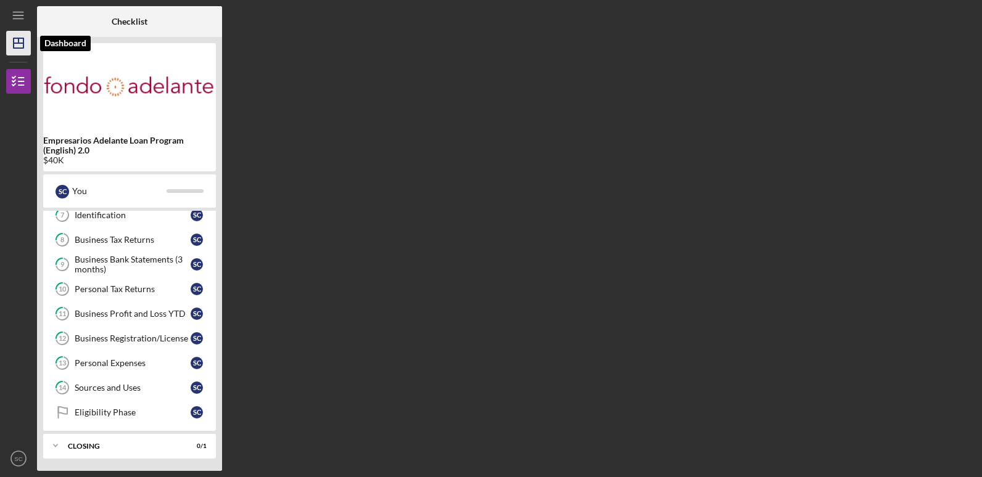
click at [20, 43] on line "button" at bounding box center [19, 43] width 10 height 0
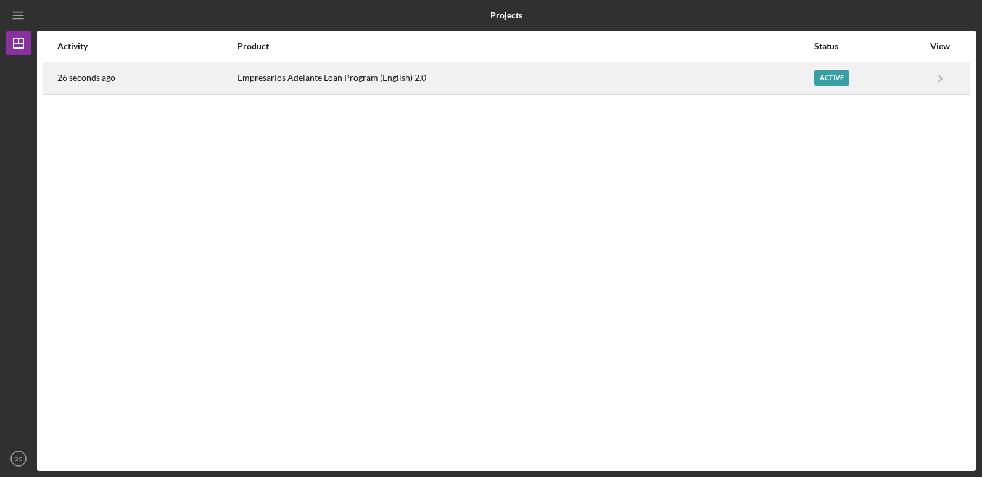
click at [682, 82] on div "Empresarios Adelante Loan Program (English) 2.0" at bounding box center [524, 78] width 575 height 31
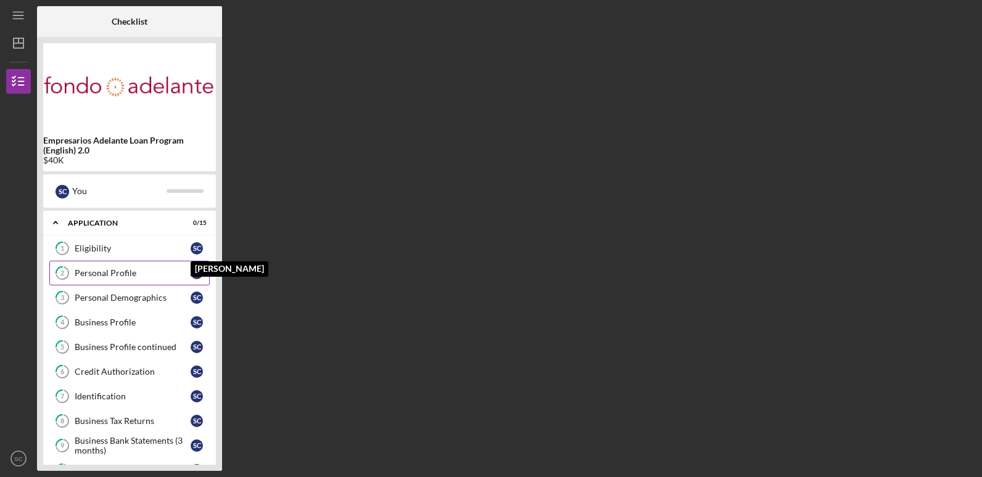
scroll to position [181, 0]
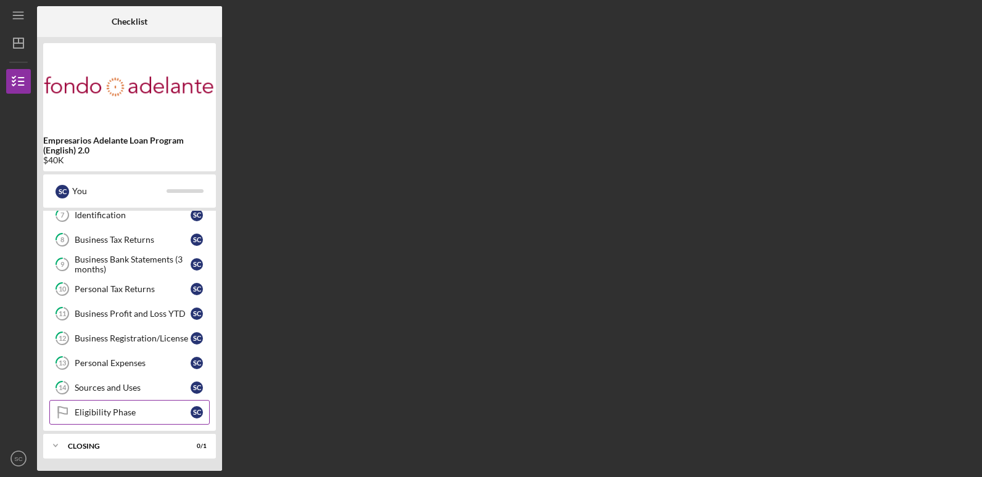
click at [133, 424] on link "Eligibility Phase Eligibility Phase S C" at bounding box center [129, 412] width 160 height 25
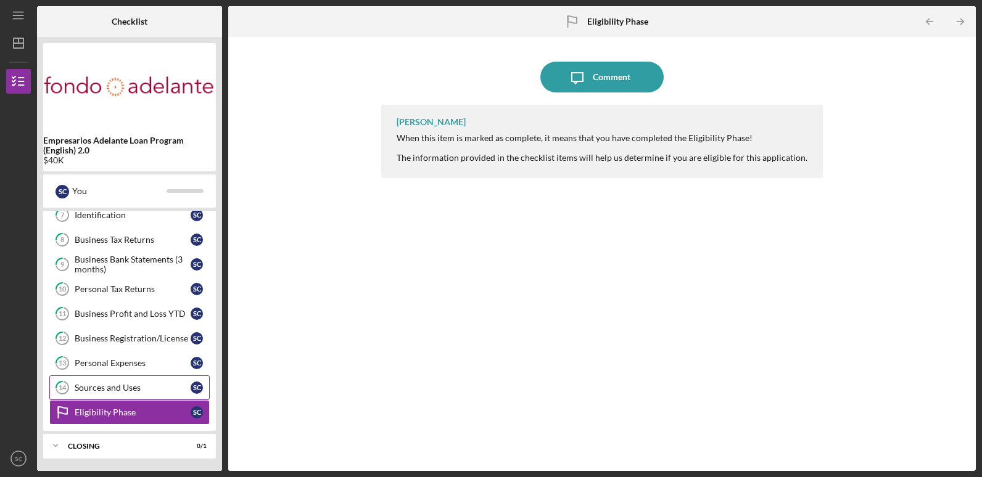
click at [133, 393] on link "14 Sources and Uses S C" at bounding box center [129, 388] width 160 height 25
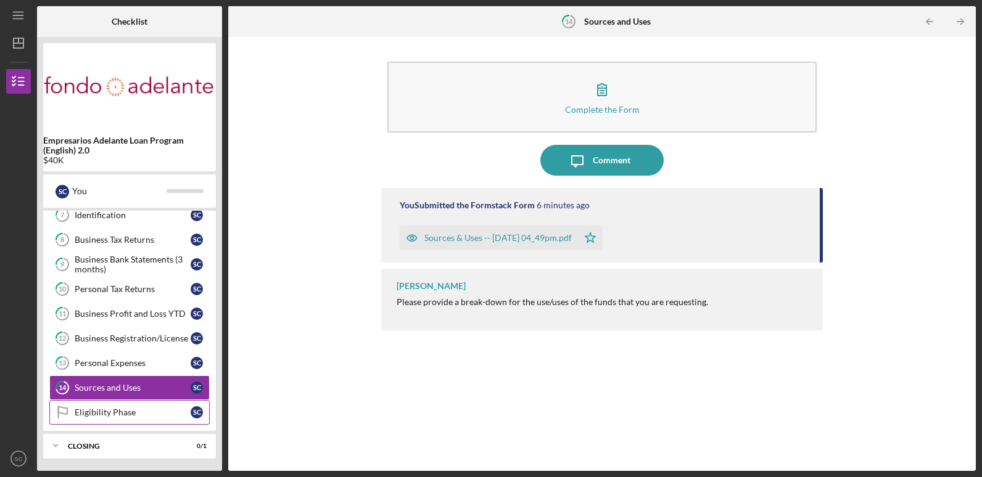
click at [129, 409] on div "Eligibility Phase" at bounding box center [133, 413] width 116 height 10
